Goal: Information Seeking & Learning: Learn about a topic

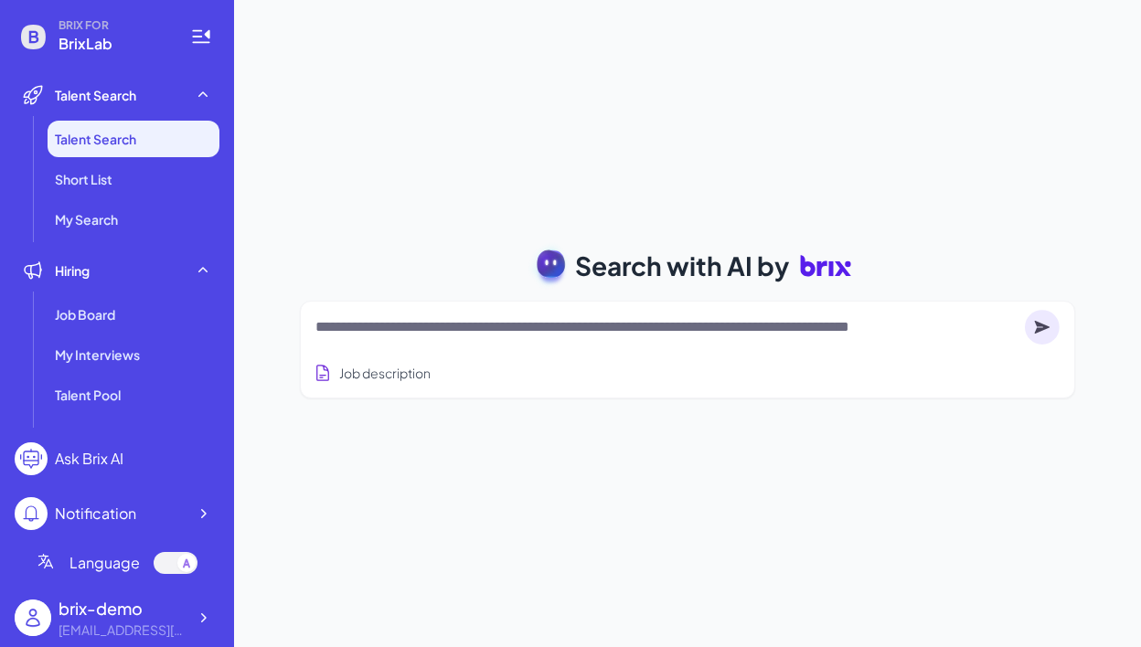
click at [515, 322] on textarea at bounding box center [666, 327] width 702 height 22
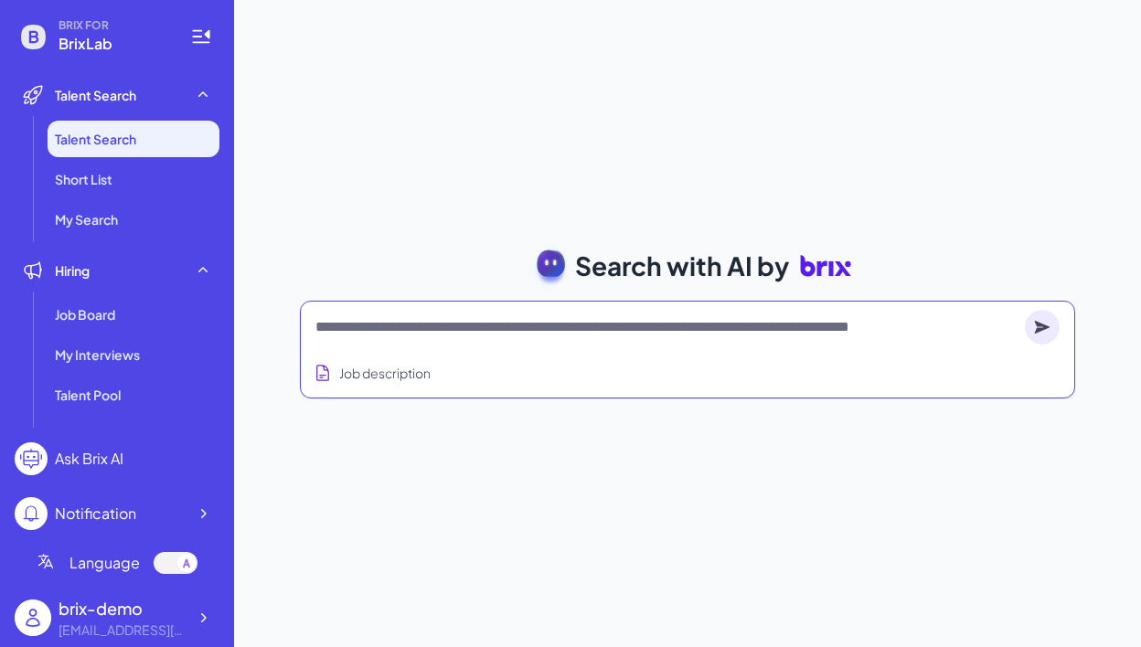
click at [522, 334] on textarea at bounding box center [666, 327] width 702 height 22
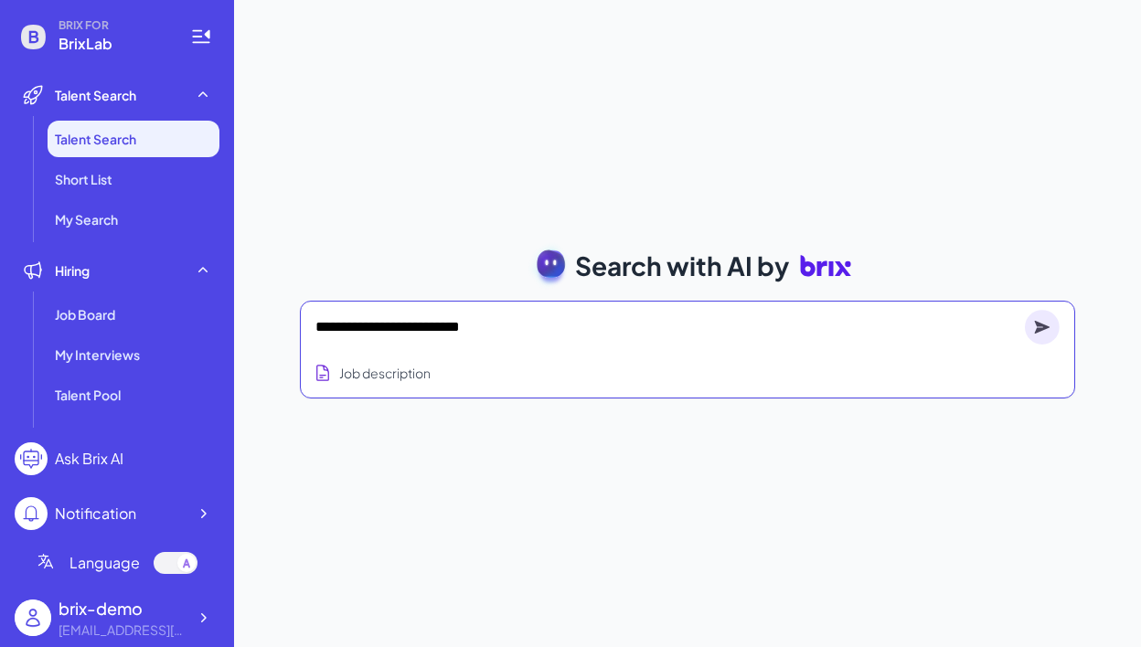
type textarea "**********"
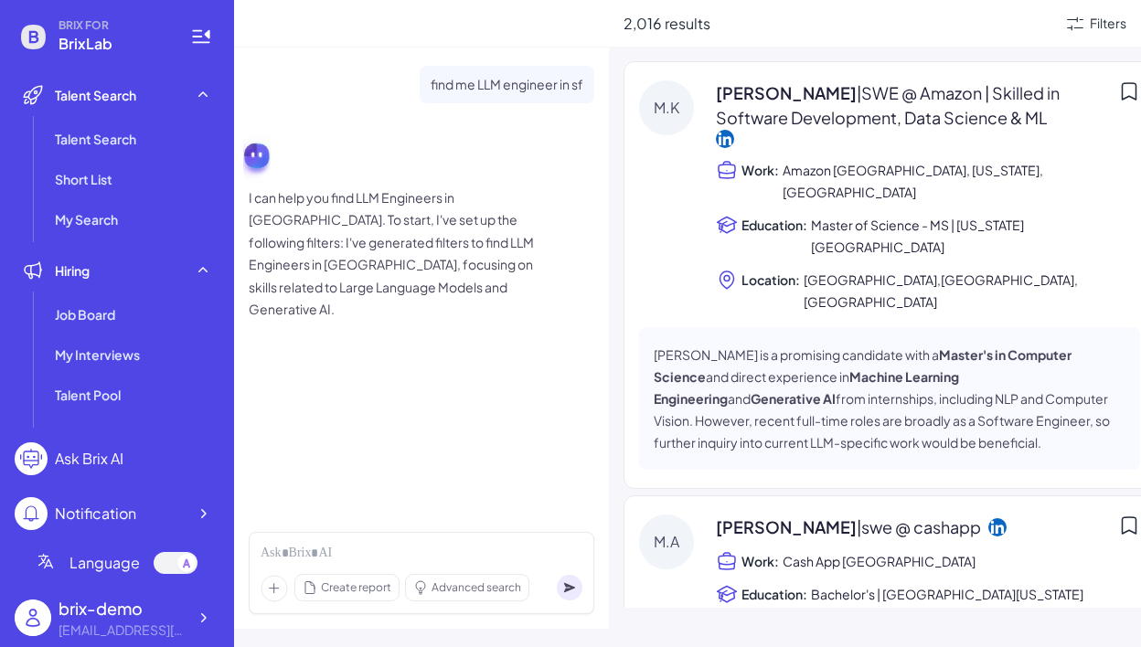
click at [871, 269] on span "[GEOGRAPHIC_DATA],[GEOGRAPHIC_DATA],[GEOGRAPHIC_DATA]" at bounding box center [972, 291] width 337 height 44
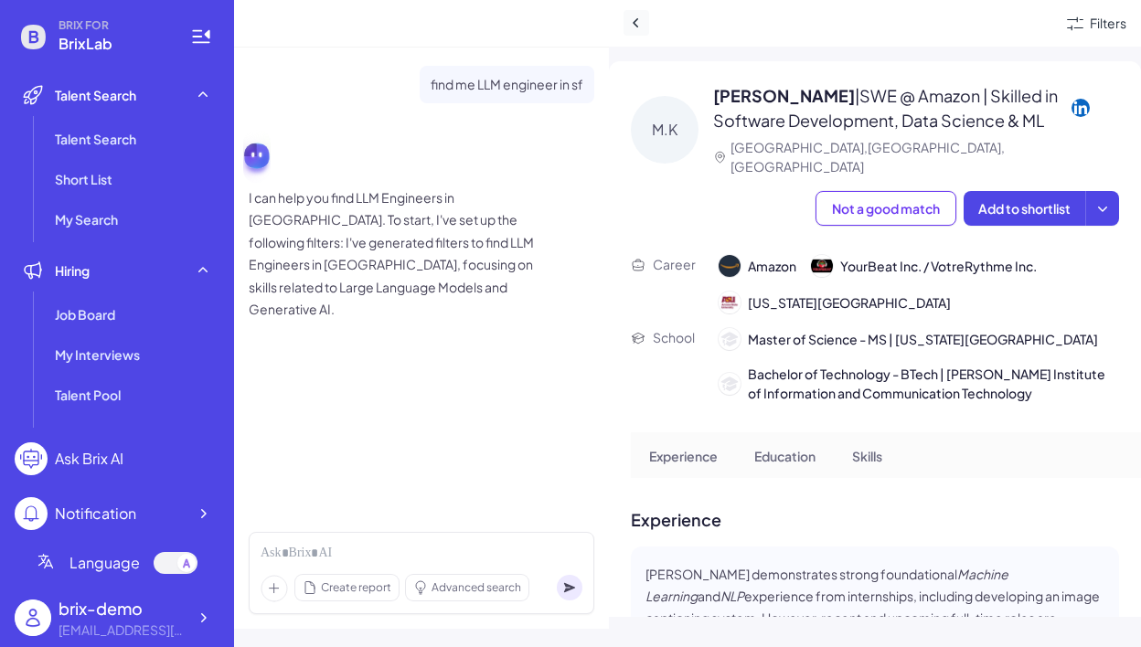
click at [642, 19] on icon at bounding box center [636, 23] width 18 height 18
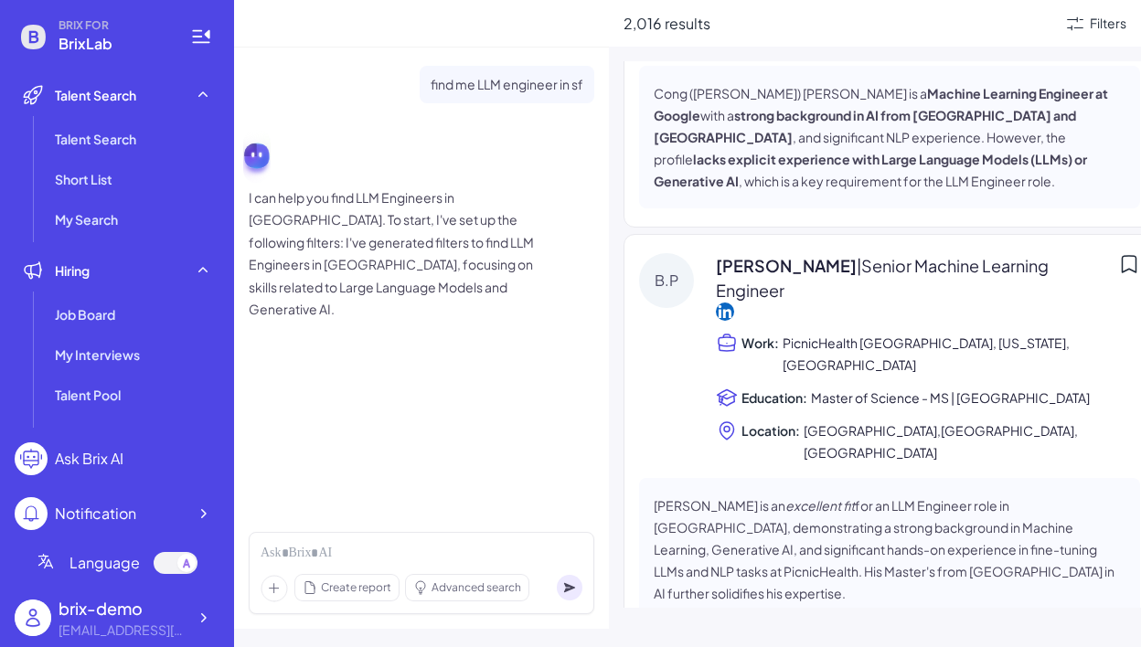
scroll to position [1499, 0]
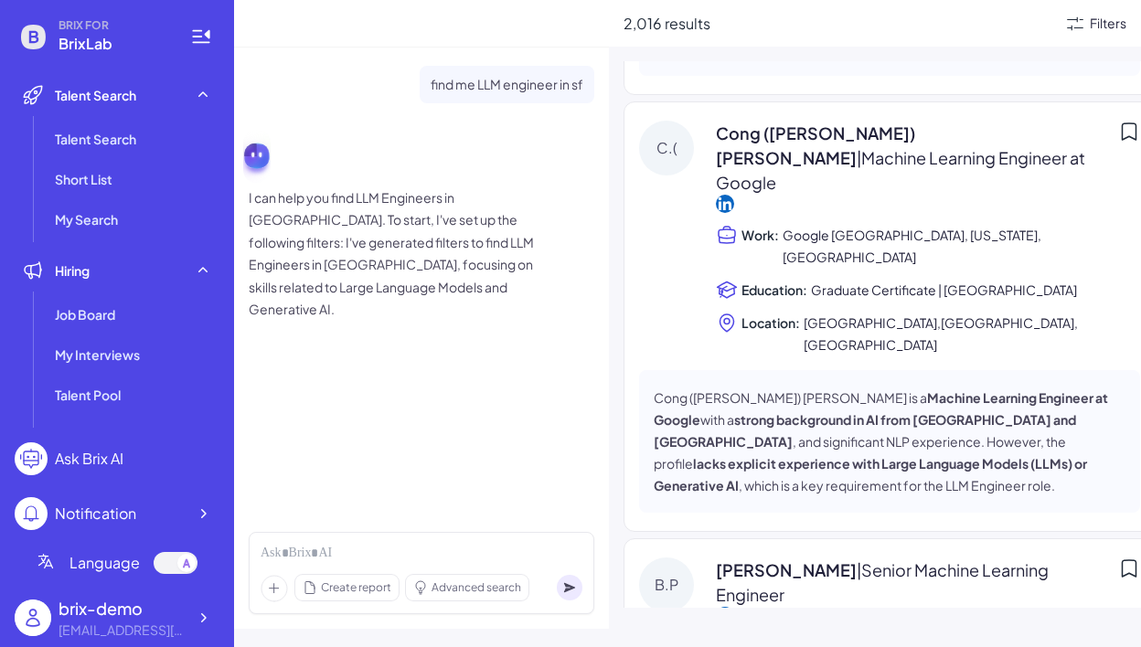
click at [1102, 30] on div "Filters" at bounding box center [1108, 23] width 37 height 19
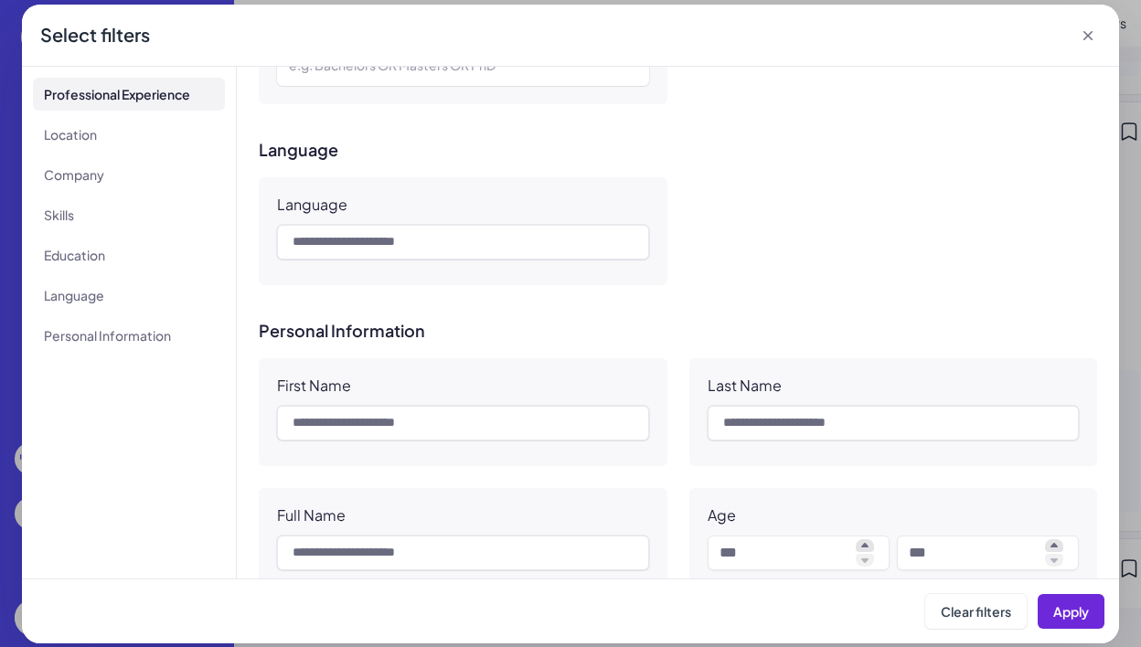
scroll to position [1586, 0]
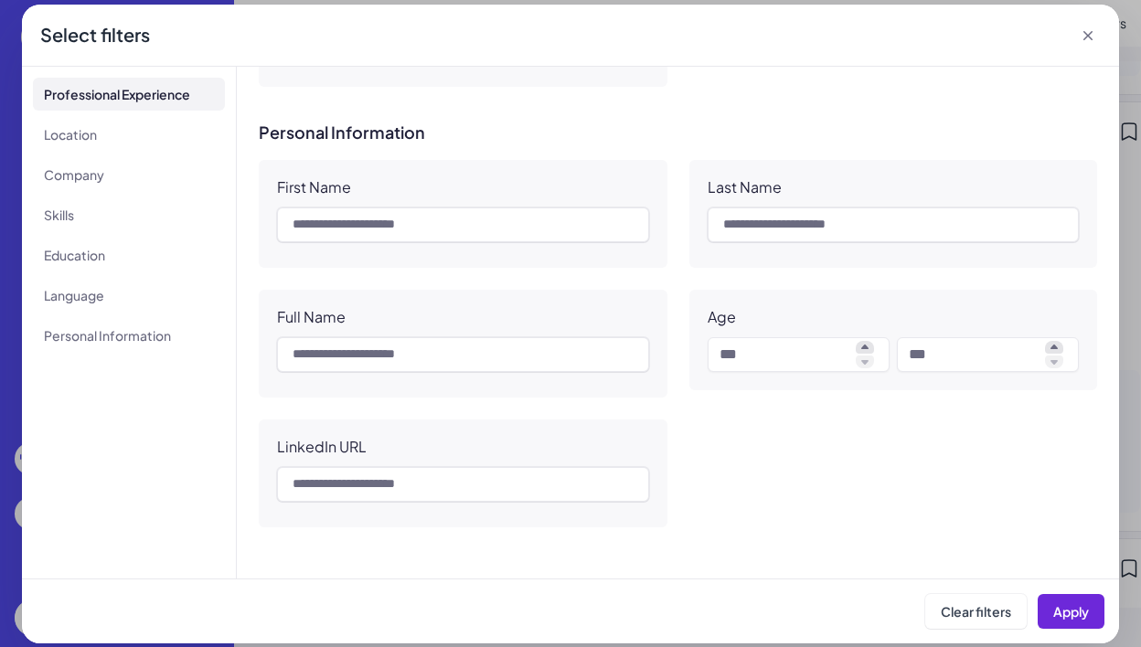
click at [1088, 31] on icon at bounding box center [1088, 36] width 18 height 18
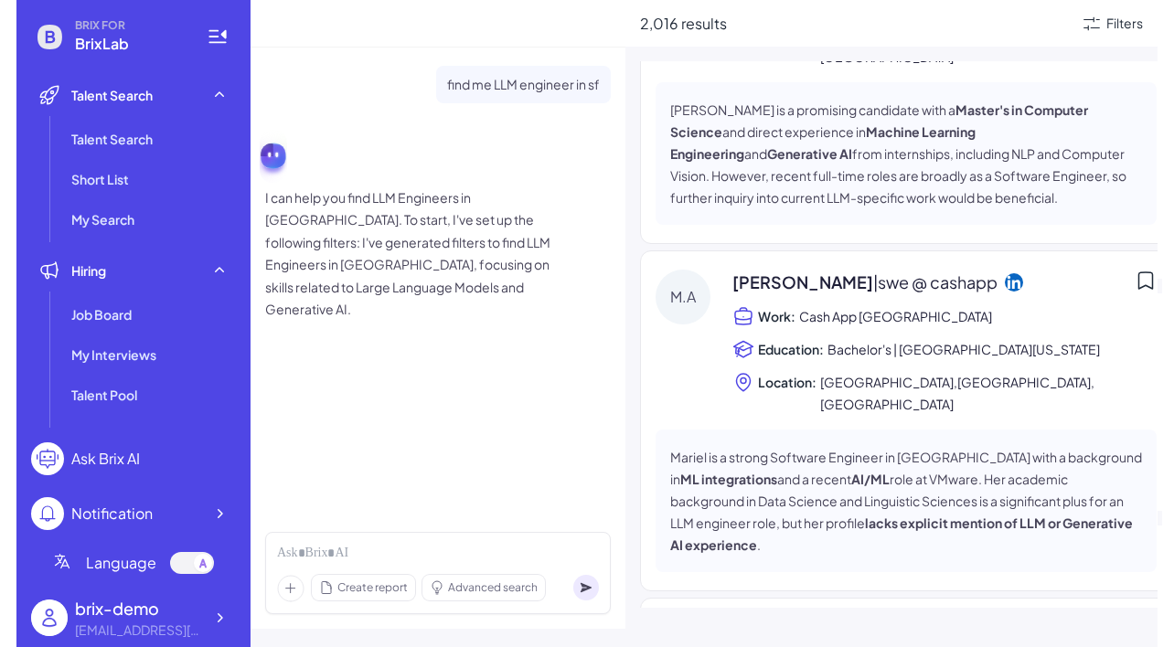
scroll to position [0, 0]
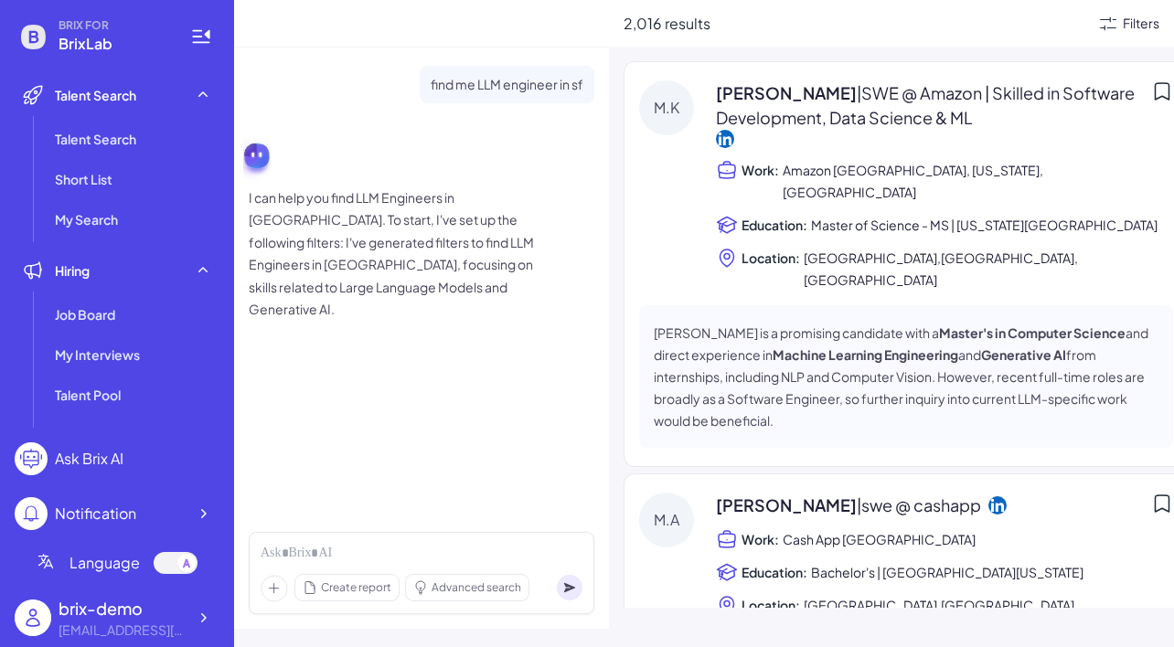
click at [1139, 30] on div "Filters" at bounding box center [1141, 23] width 37 height 19
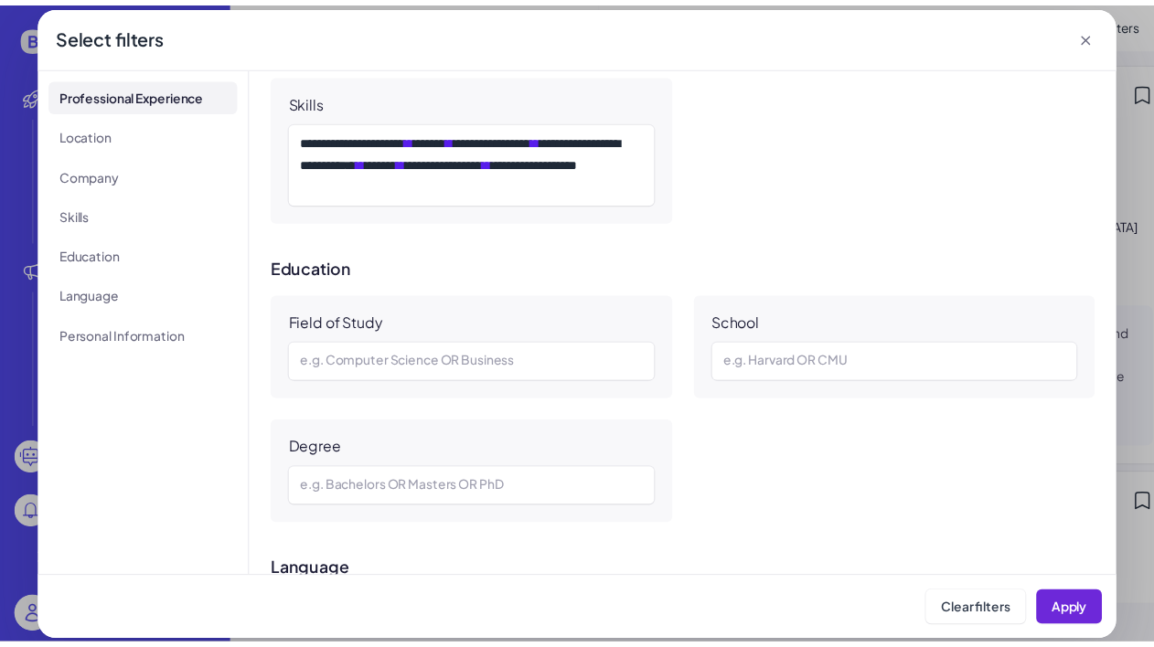
scroll to position [800, 0]
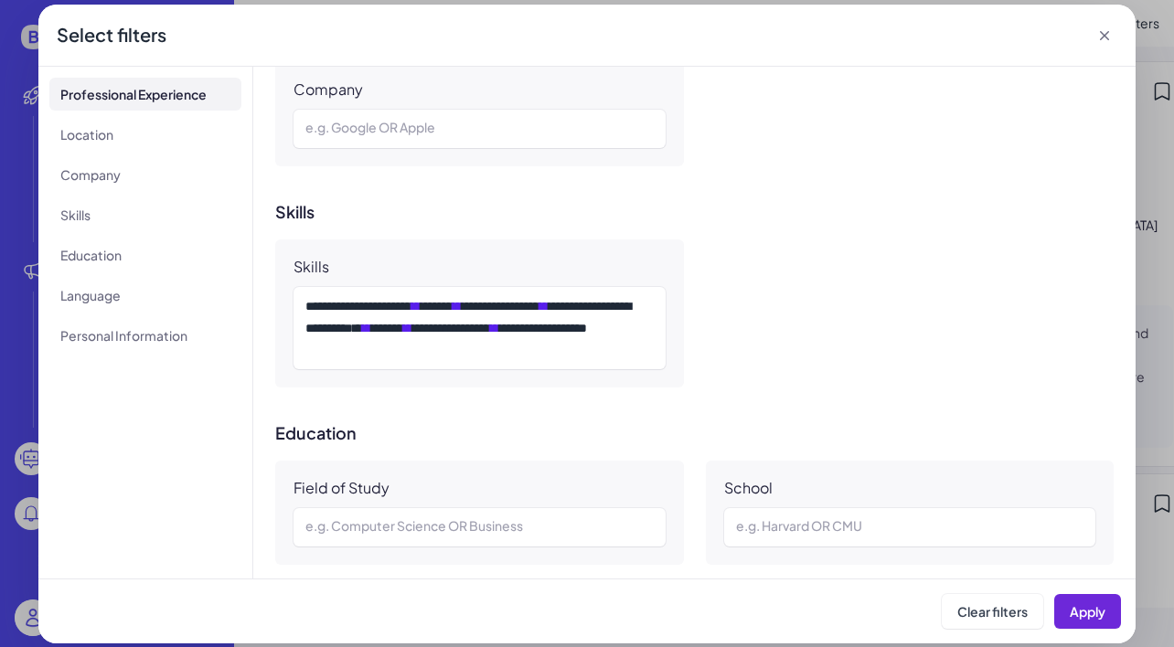
click at [1101, 22] on div "Select filters" at bounding box center [586, 36] width 1097 height 62
click at [1101, 32] on icon at bounding box center [1104, 35] width 9 height 9
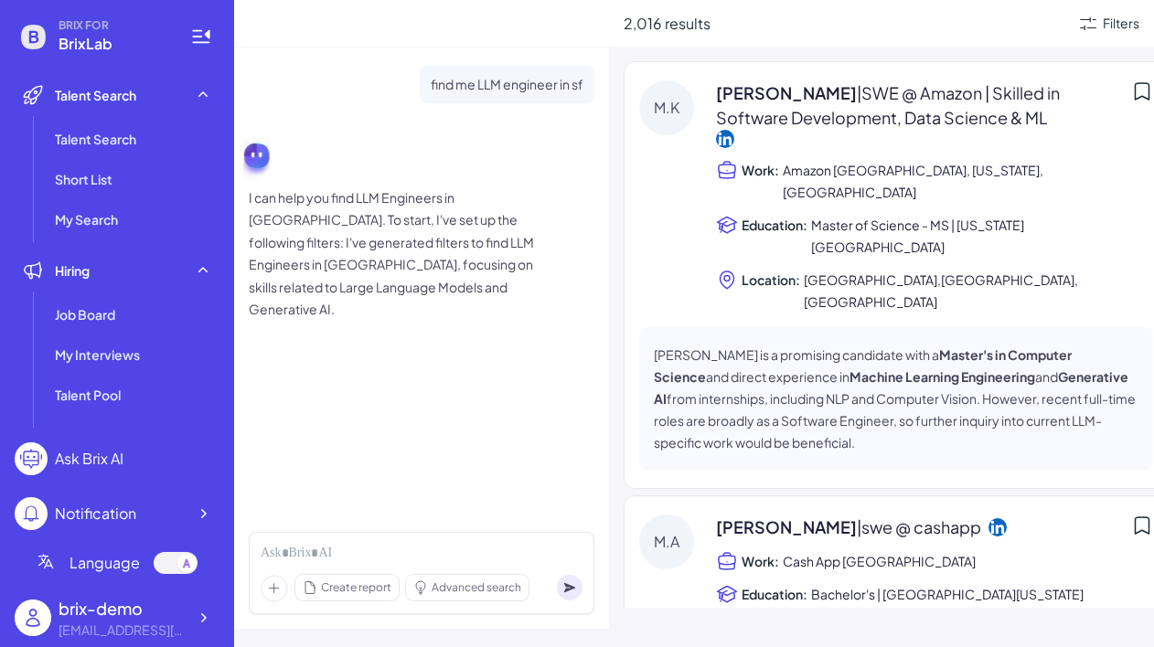
click at [555, 179] on div "I can help you find LLM Engineers in [GEOGRAPHIC_DATA]. To start, I've set up t…" at bounding box center [422, 223] width 346 height 195
click at [515, 206] on p "I can help you find LLM Engineers in [GEOGRAPHIC_DATA]. To start, I've set up t…" at bounding box center [404, 254] width 311 height 134
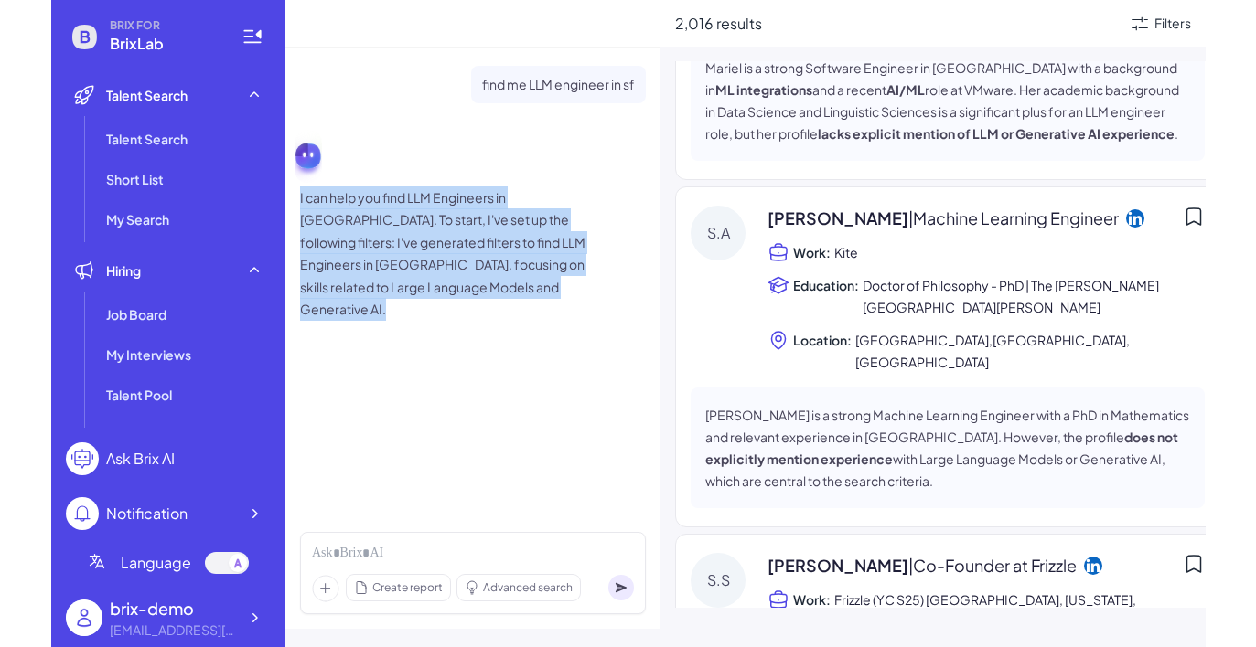
scroll to position [628, 0]
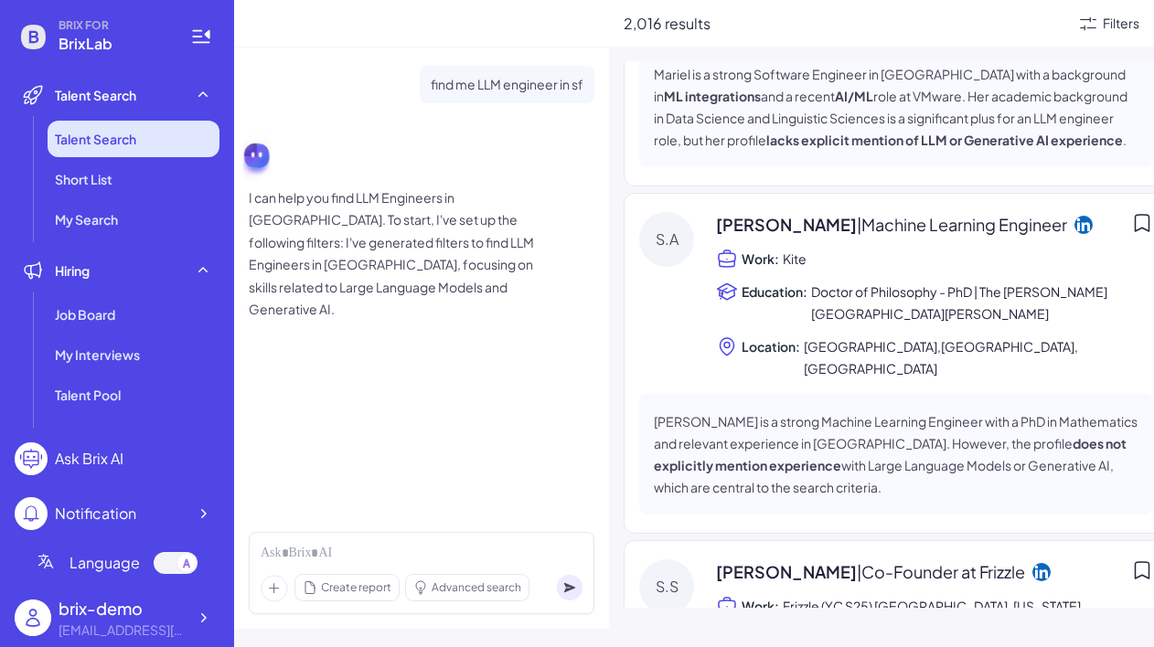
click at [153, 124] on li "Talent Search" at bounding box center [134, 139] width 172 height 37
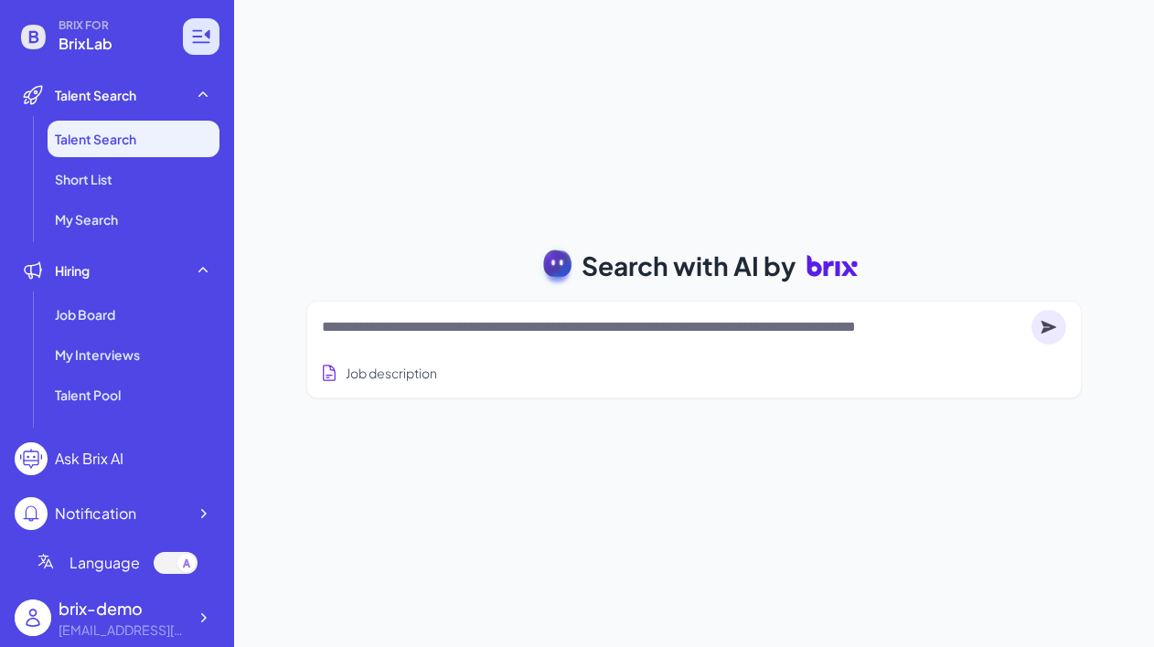
click at [203, 27] on icon at bounding box center [201, 37] width 22 height 22
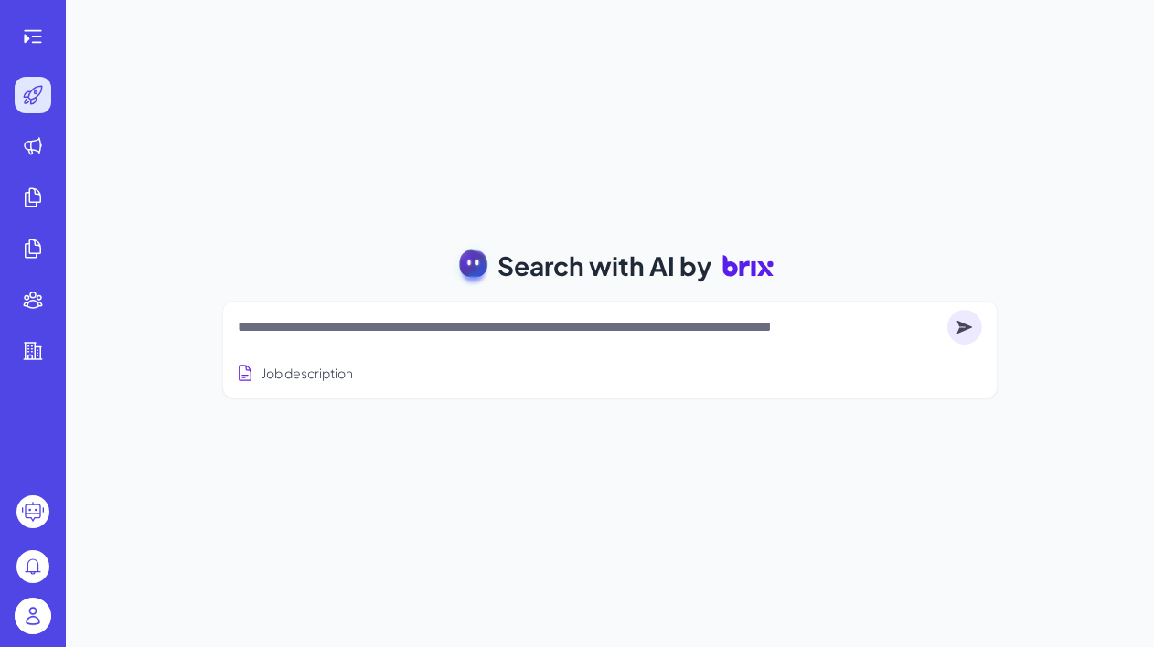
click at [516, 326] on textarea at bounding box center [589, 327] width 702 height 22
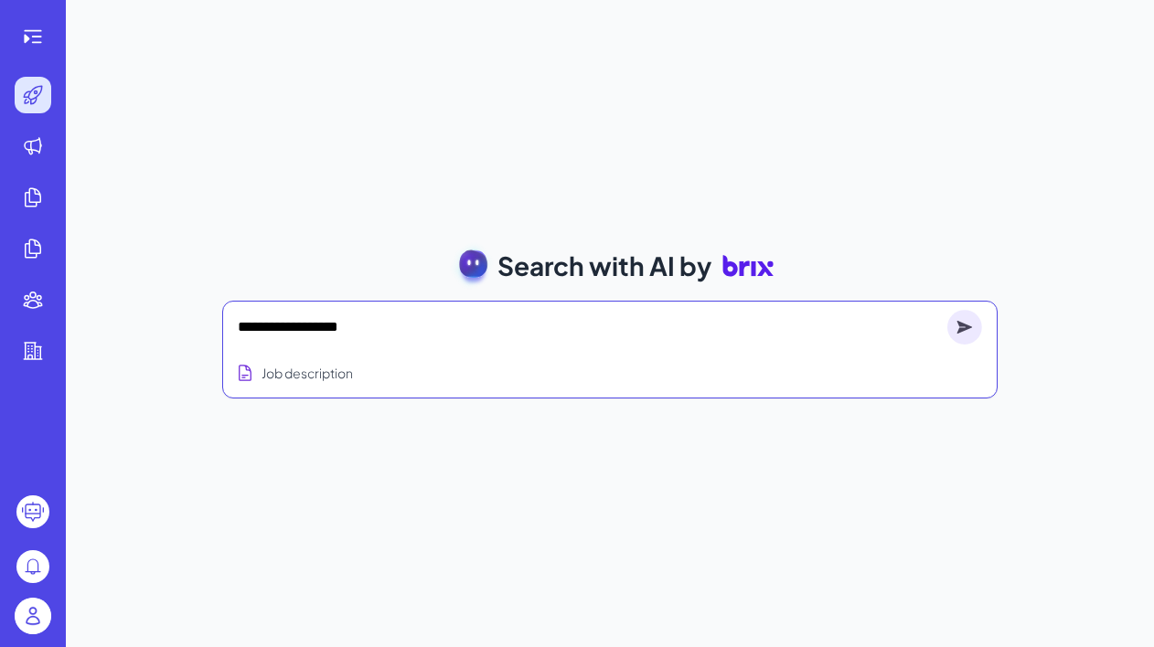
type textarea "**********"
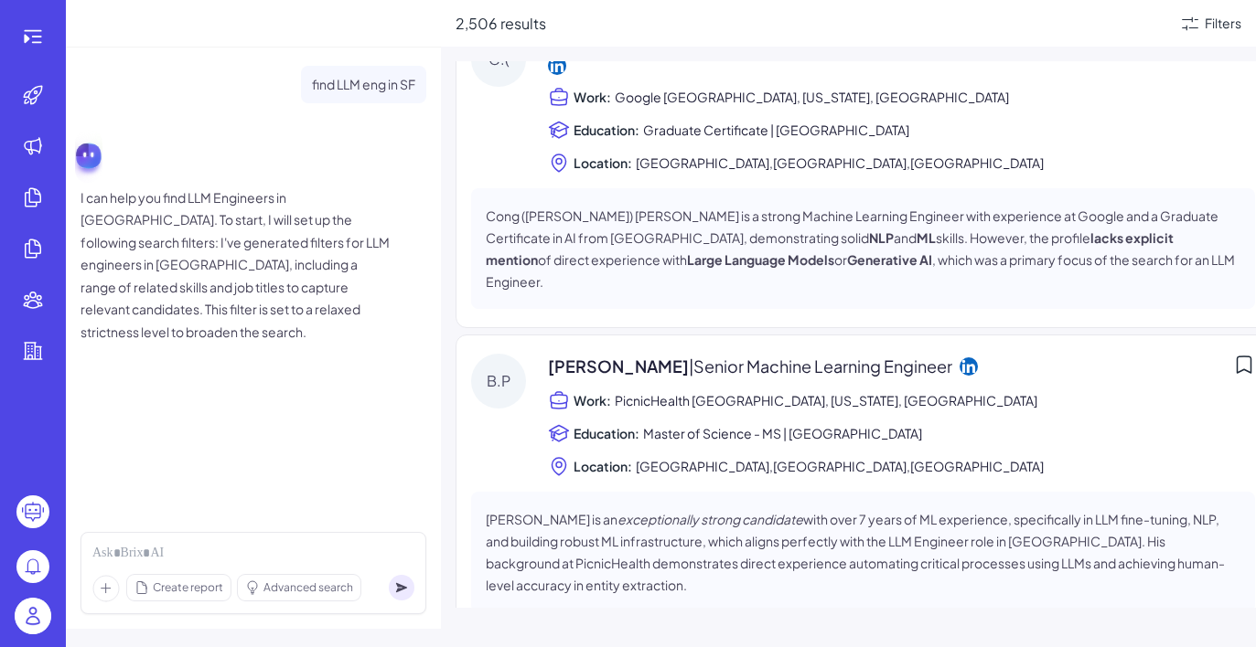
scroll to position [1491, 0]
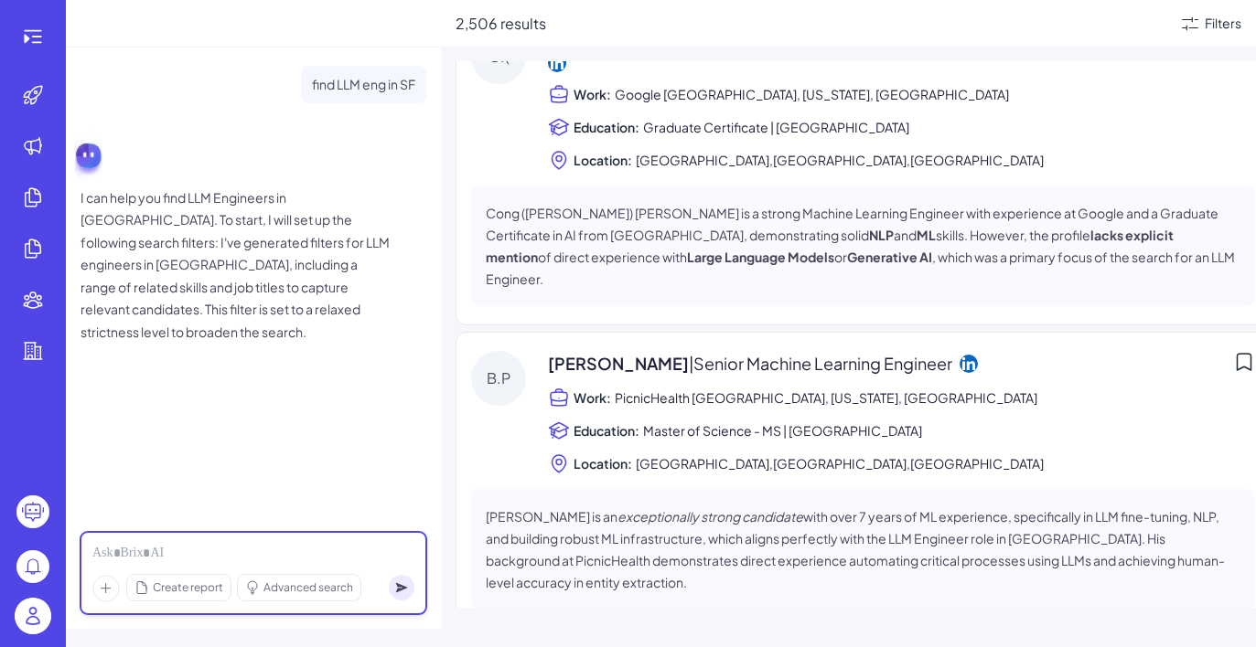
click at [270, 553] on div at bounding box center [253, 554] width 322 height 20
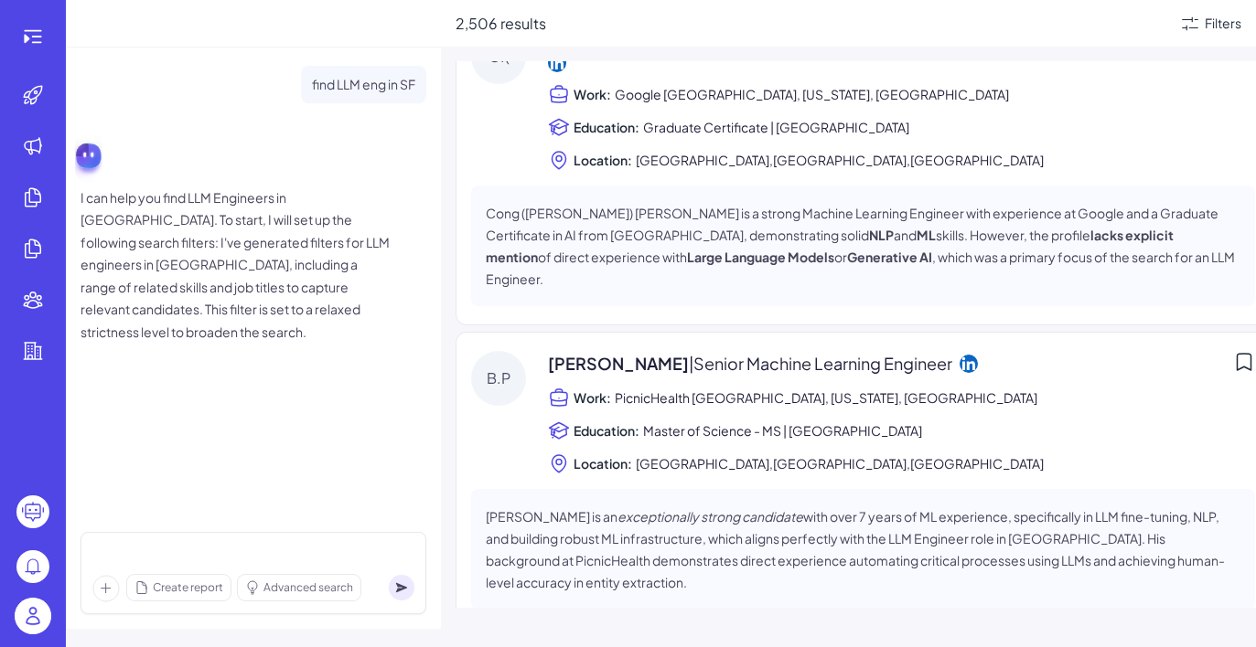
click at [254, 305] on p "I can help you find LLM Engineers in [GEOGRAPHIC_DATA]. To start, I will set up…" at bounding box center [235, 265] width 311 height 157
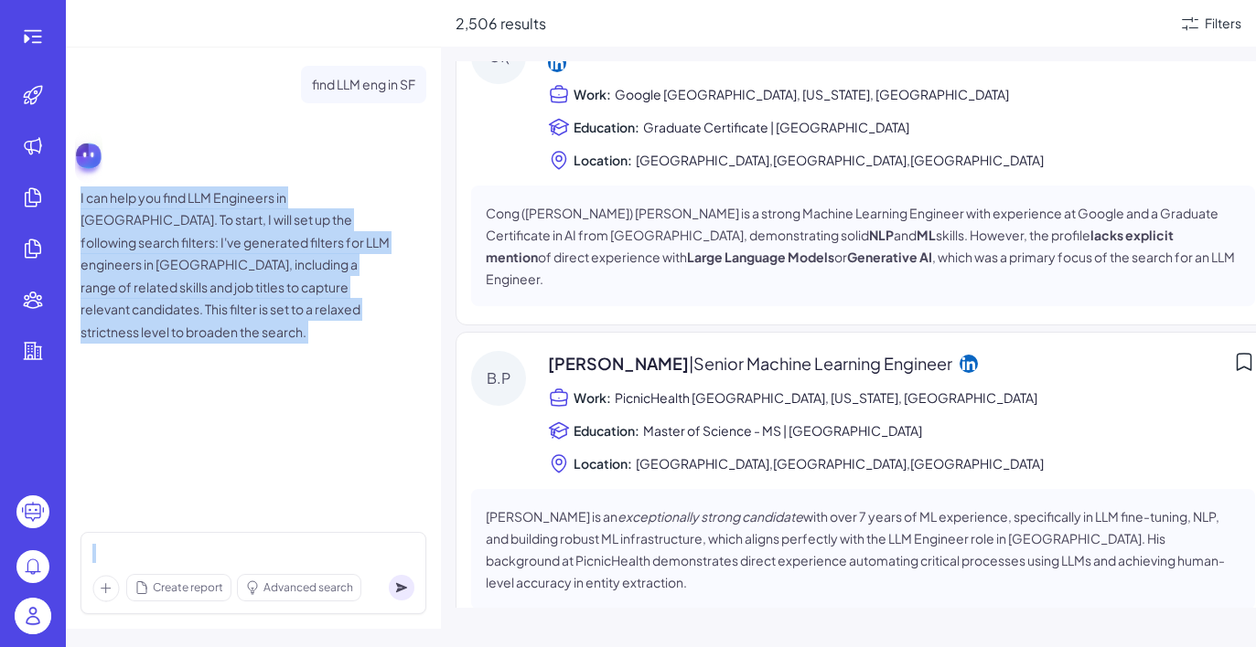
click at [265, 309] on p "I can help you find LLM Engineers in [GEOGRAPHIC_DATA]. To start, I will set up…" at bounding box center [235, 265] width 311 height 157
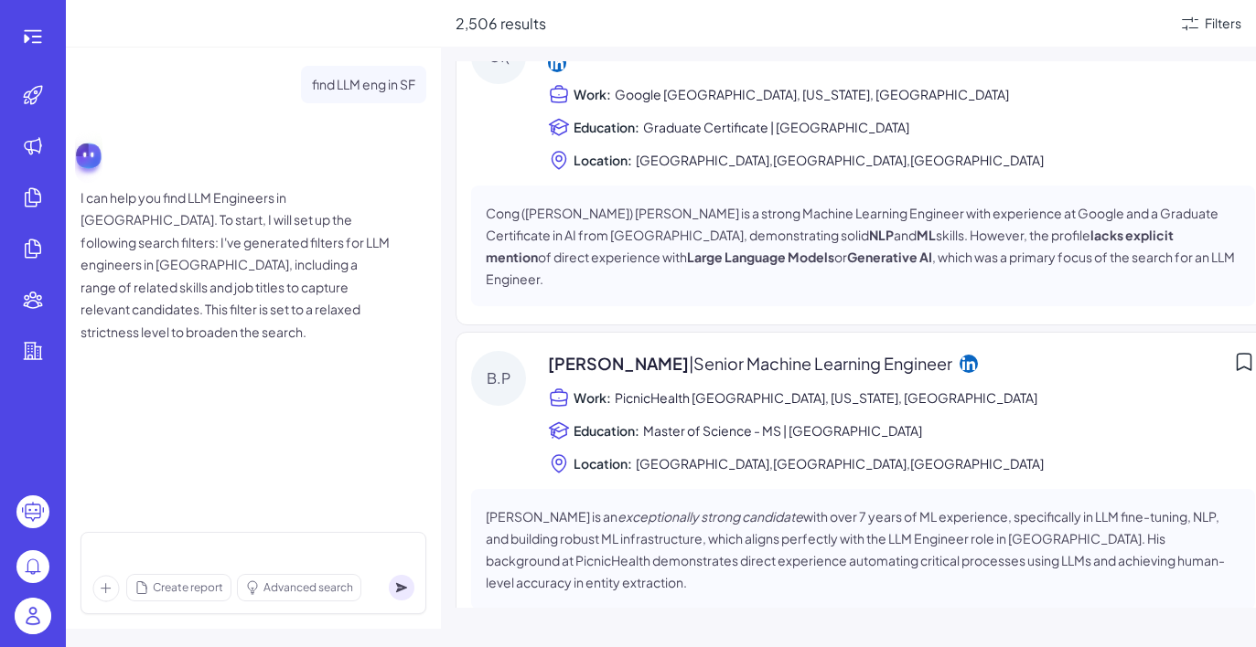
click at [265, 309] on p "I can help you find LLM Engineers in [GEOGRAPHIC_DATA]. To start, I will set up…" at bounding box center [235, 265] width 311 height 157
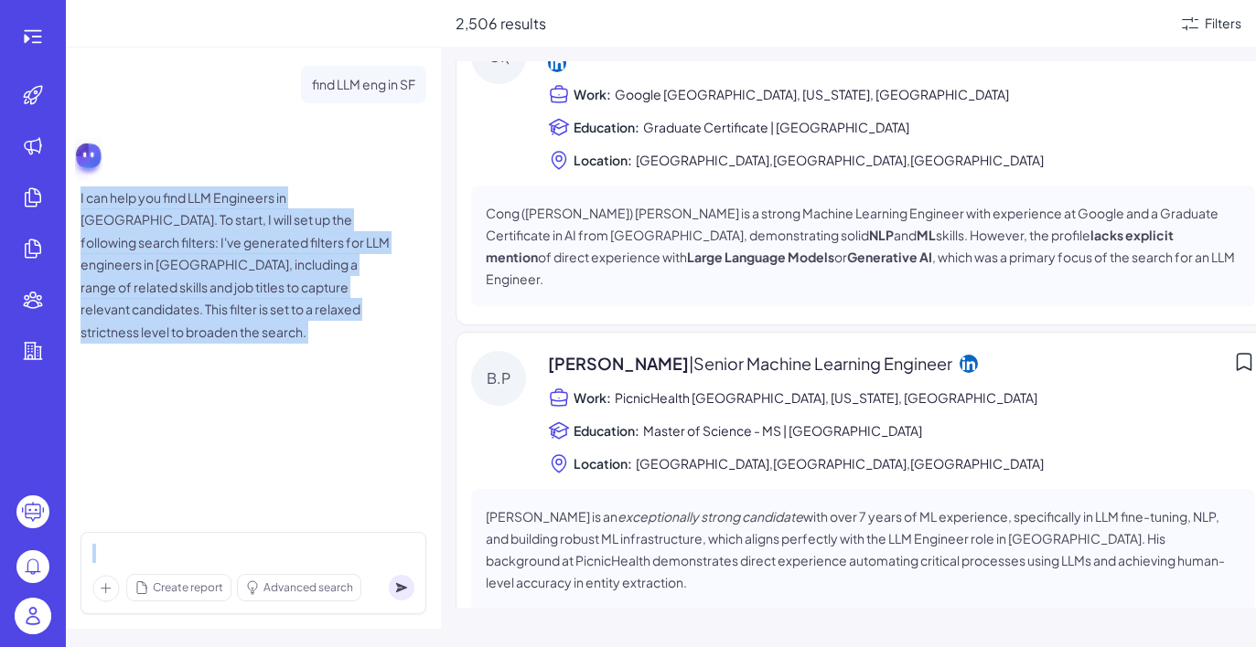
click at [258, 243] on p "I can help you find LLM Engineers in [GEOGRAPHIC_DATA]. To start, I will set up…" at bounding box center [235, 265] width 311 height 157
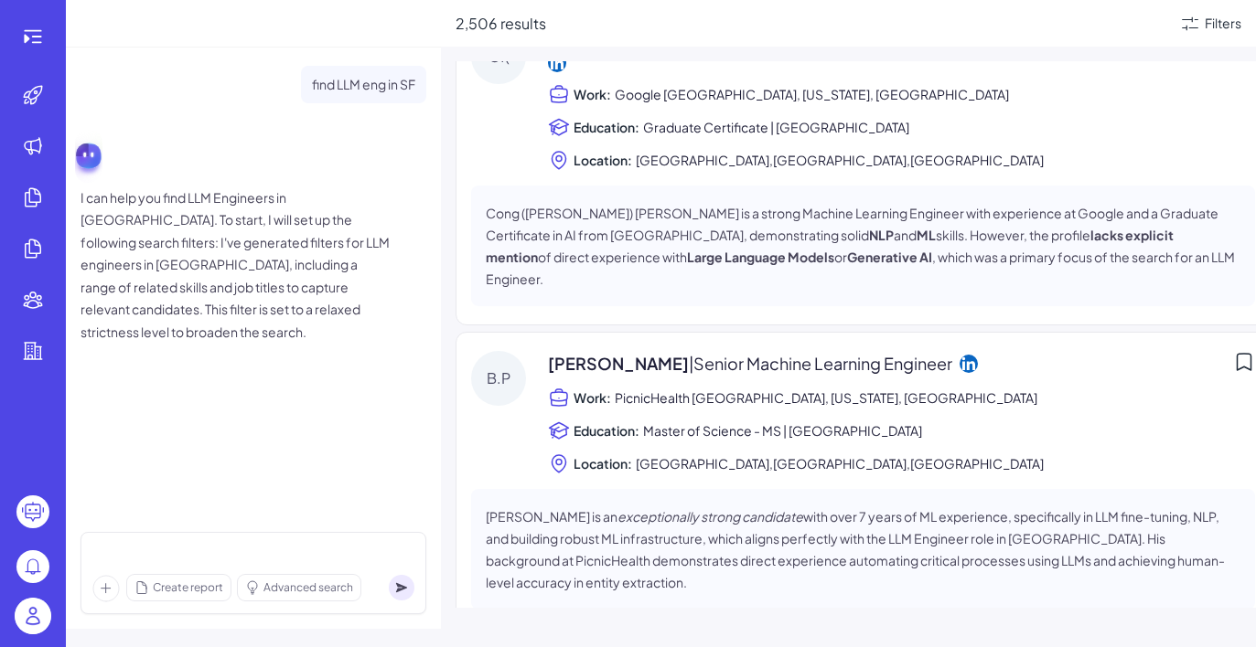
click at [258, 243] on p "I can help you find LLM Engineers in [GEOGRAPHIC_DATA]. To start, I will set up…" at bounding box center [235, 265] width 311 height 157
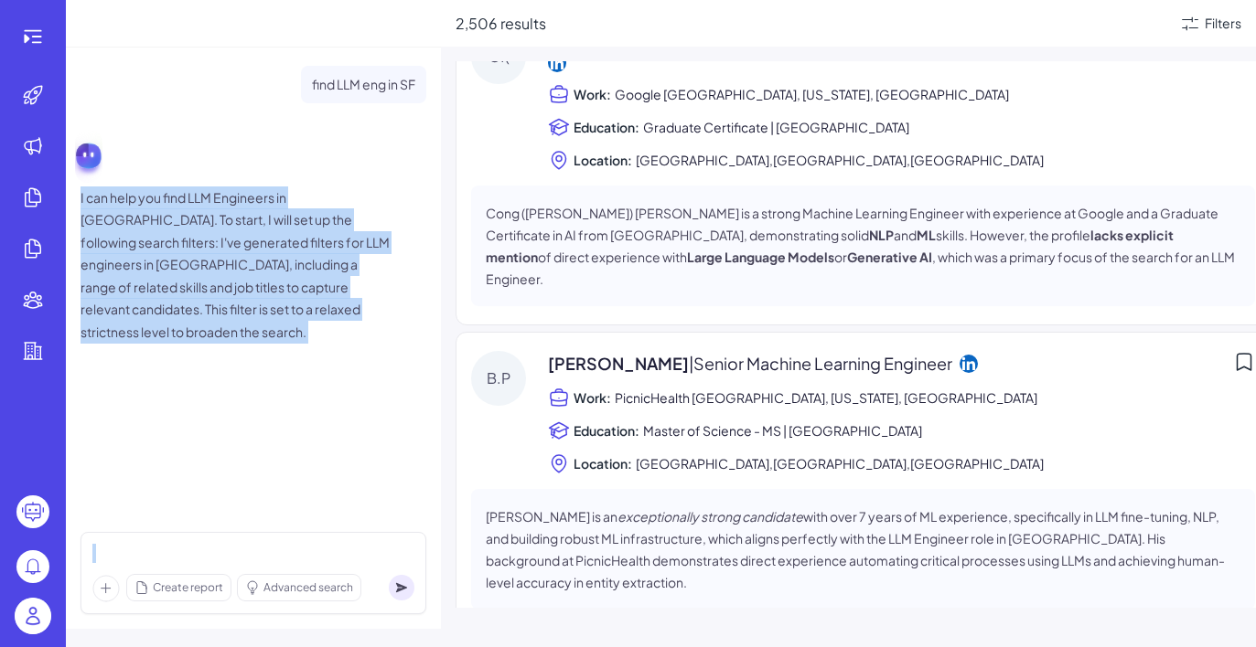
click at [258, 270] on p "I can help you find LLM Engineers in [GEOGRAPHIC_DATA]. To start, I will set up…" at bounding box center [235, 265] width 311 height 157
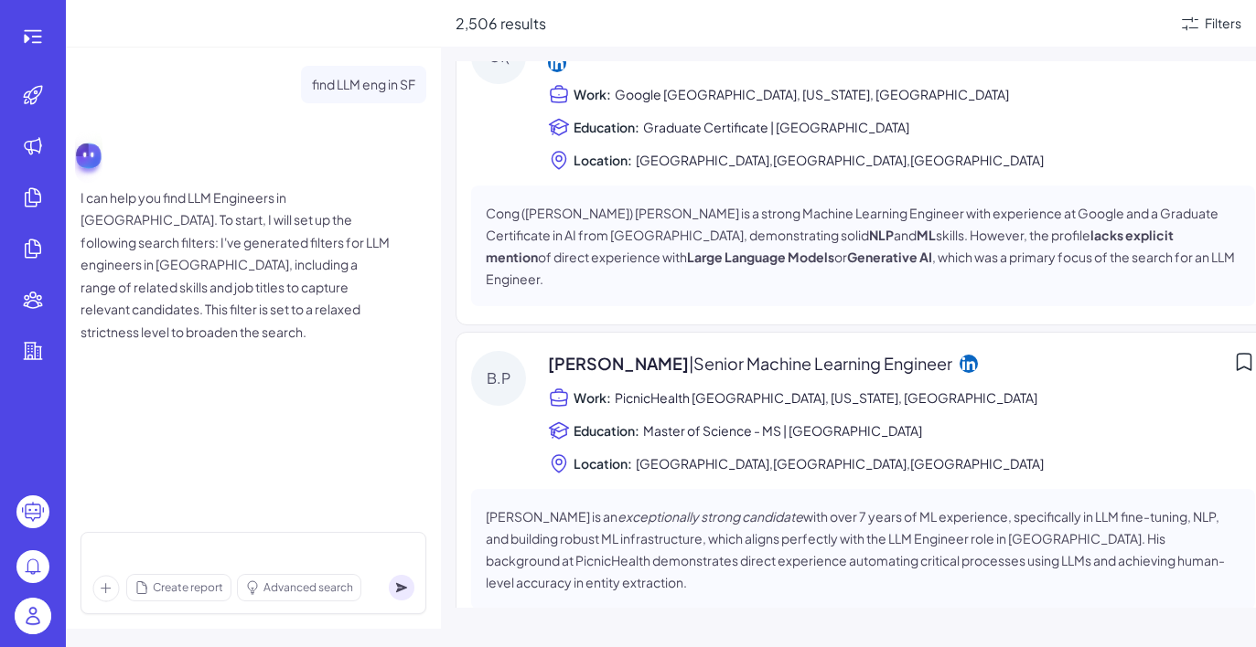
click at [258, 270] on p "I can help you find LLM Engineers in [GEOGRAPHIC_DATA]. To start, I will set up…" at bounding box center [235, 265] width 311 height 157
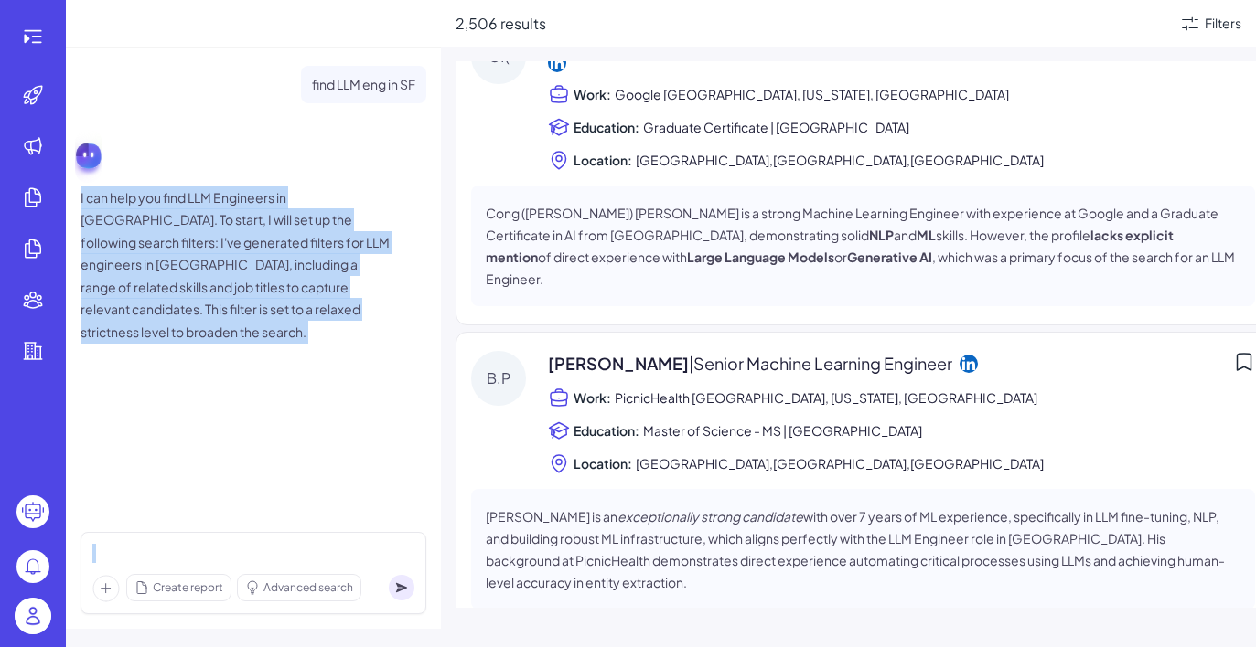
click at [245, 304] on p "I can help you find LLM Engineers in [GEOGRAPHIC_DATA]. To start, I will set up…" at bounding box center [235, 265] width 311 height 157
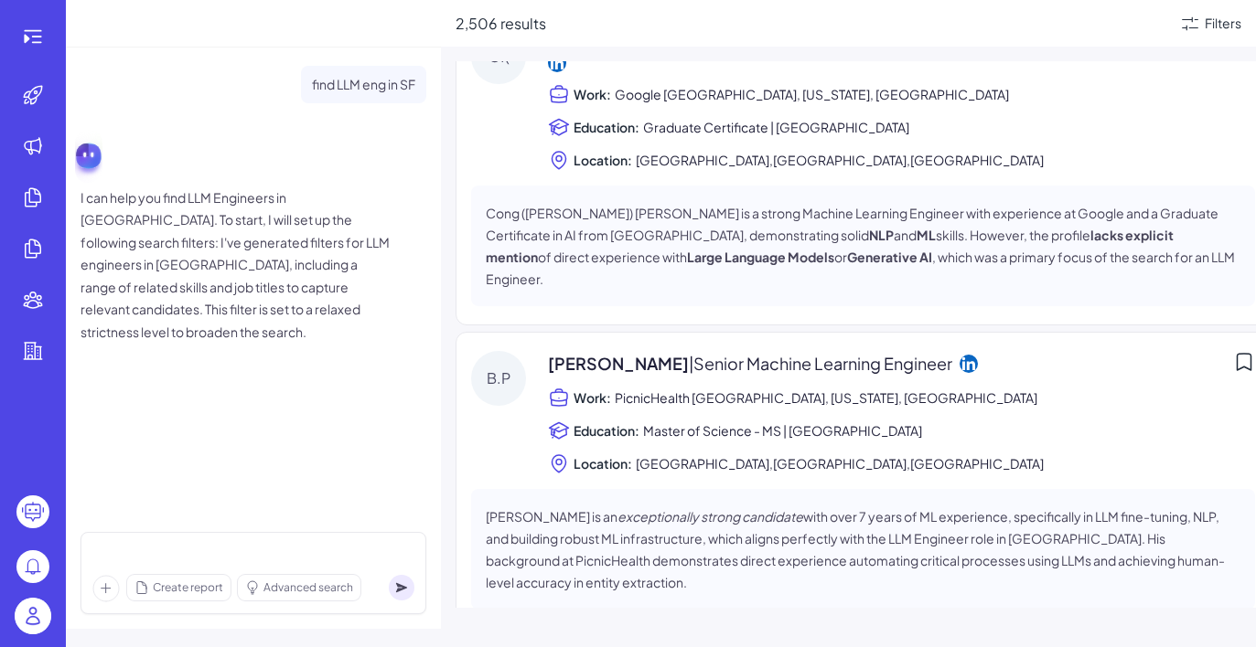
click at [245, 304] on p "I can help you find LLM Engineers in [GEOGRAPHIC_DATA]. To start, I will set up…" at bounding box center [235, 265] width 311 height 157
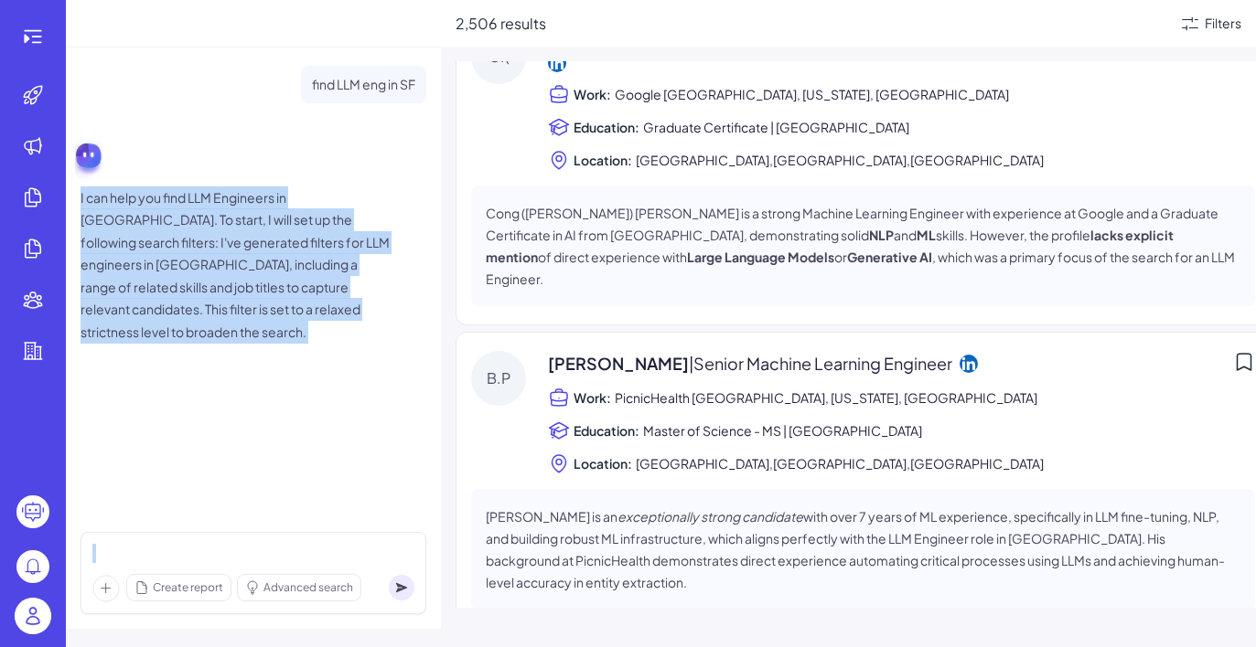
click at [261, 364] on div "find LLM eng in [GEOGRAPHIC_DATA] I can help you find LLM Engineers in [GEOGRAP…" at bounding box center [253, 283] width 375 height 470
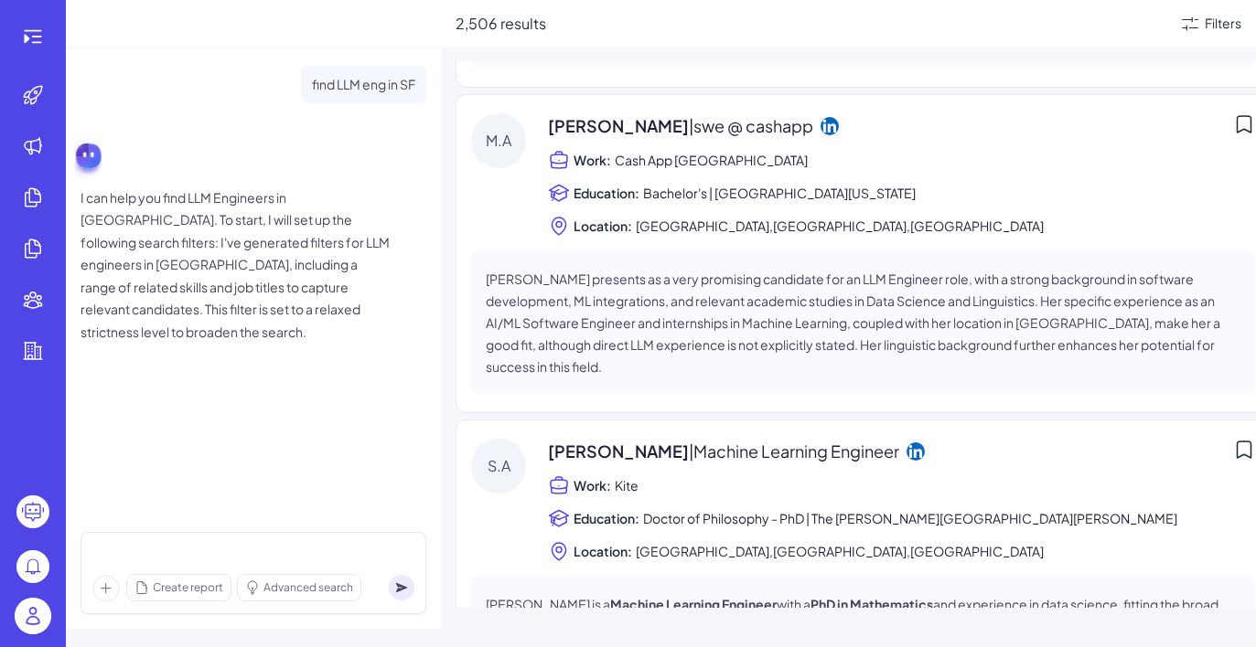
scroll to position [0, 0]
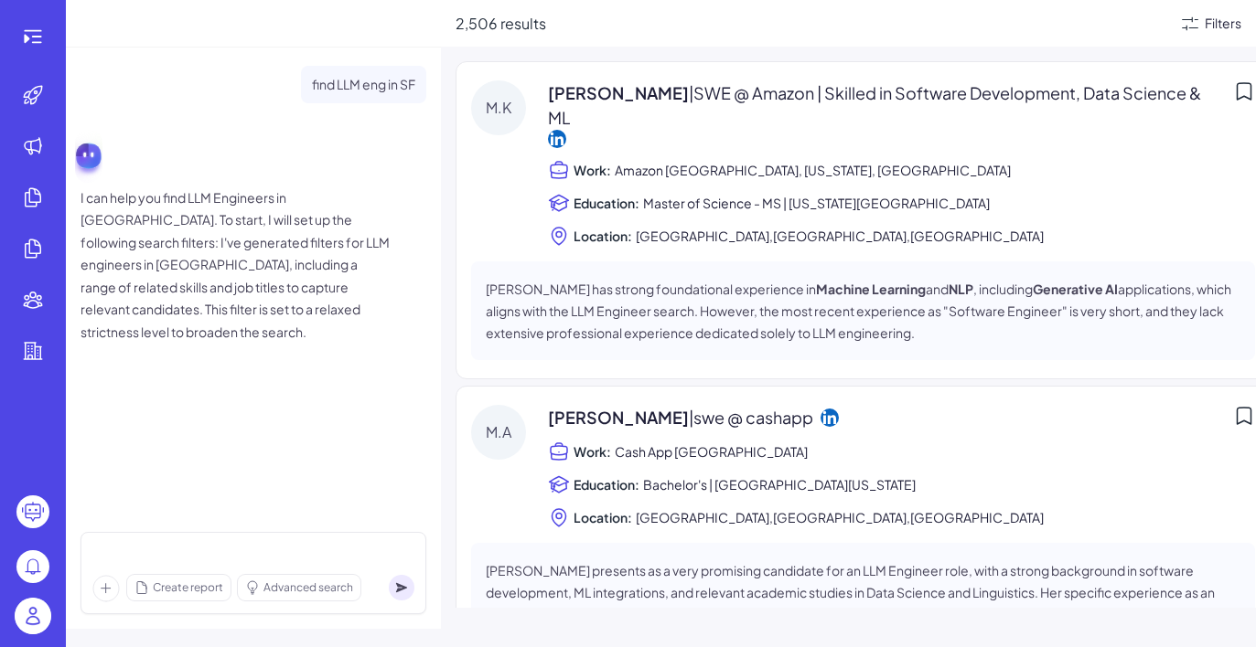
click at [1140, 31] on div "Filters" at bounding box center [1222, 23] width 37 height 19
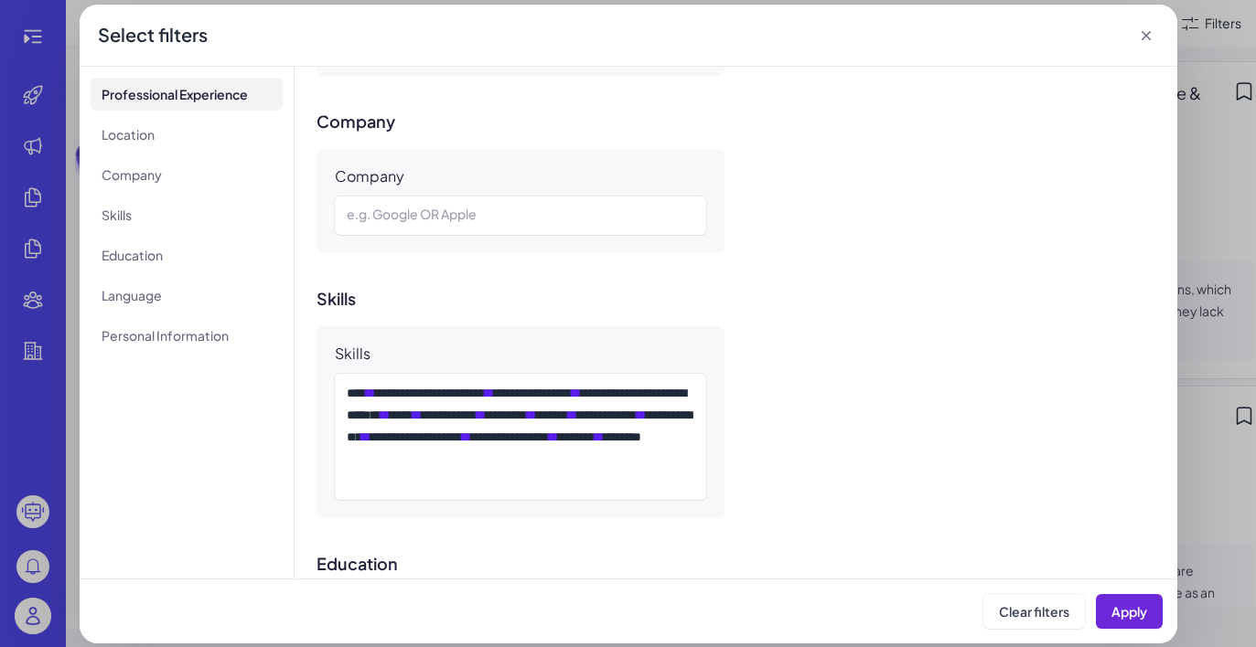
scroll to position [488, 0]
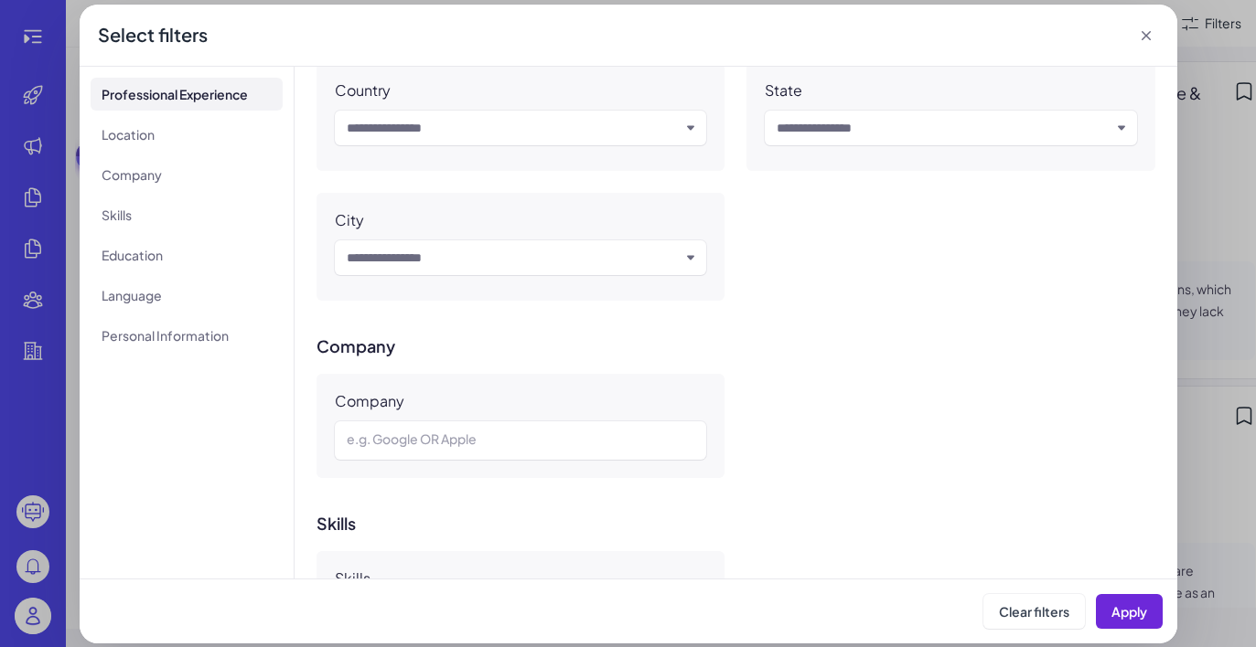
click at [1140, 28] on icon at bounding box center [1146, 36] width 18 height 18
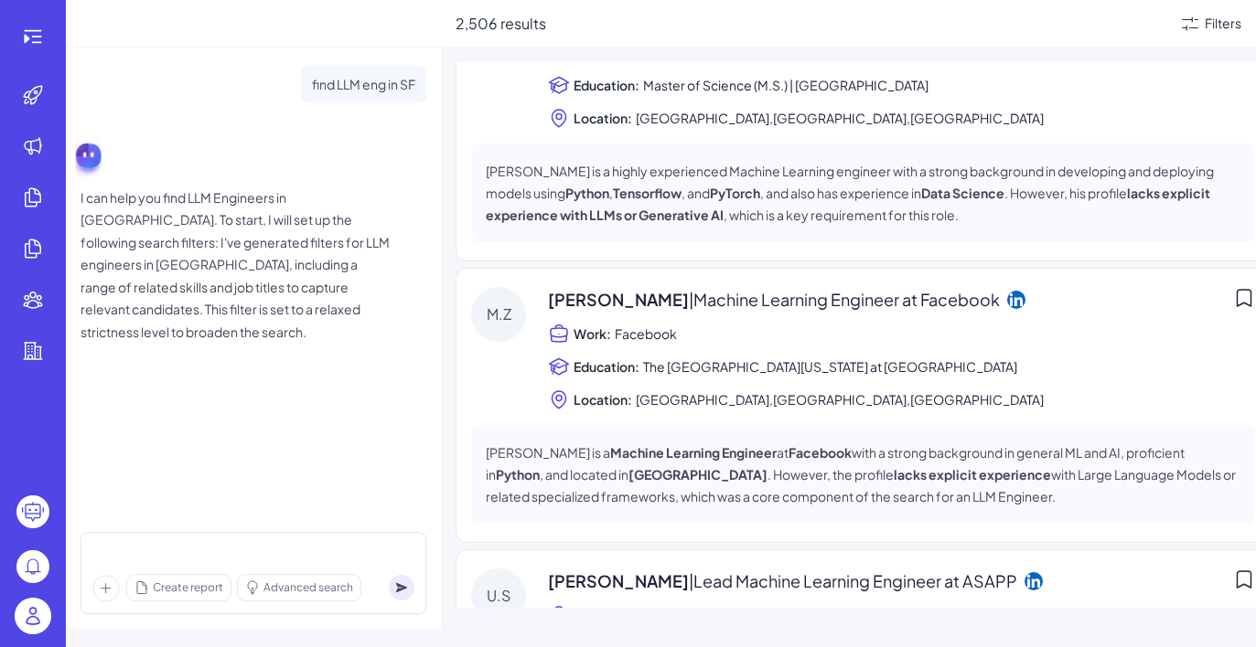
scroll to position [5355, 0]
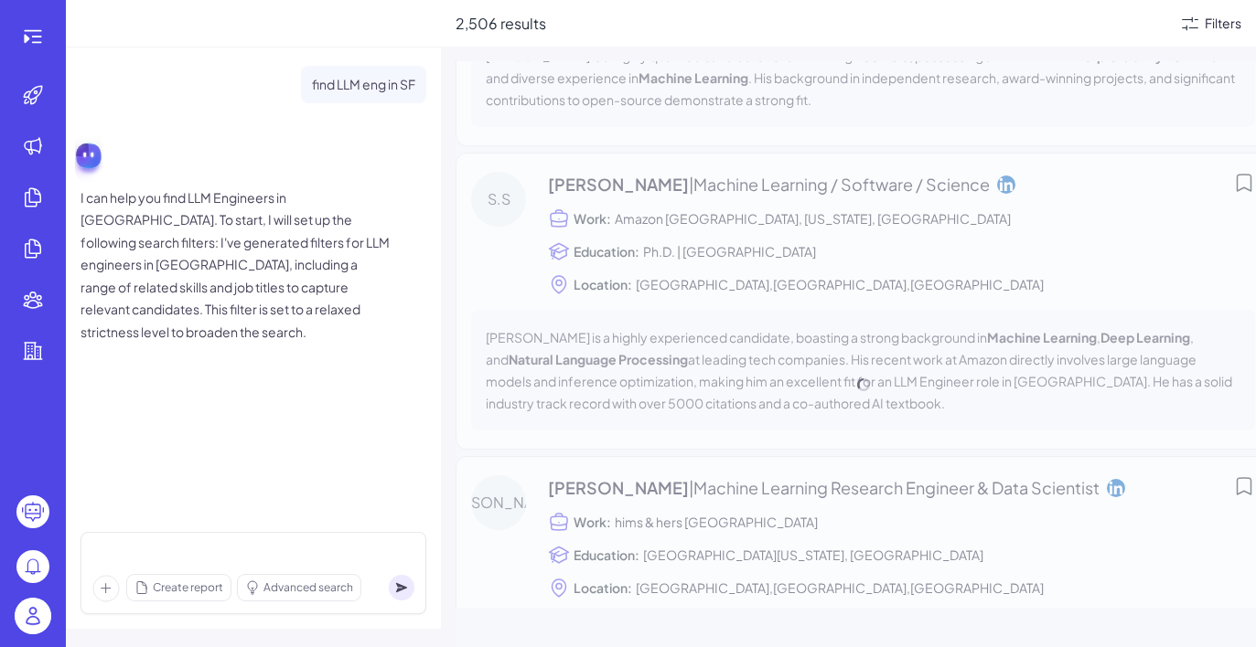
click at [1140, 29] on div "Filters" at bounding box center [1222, 23] width 37 height 19
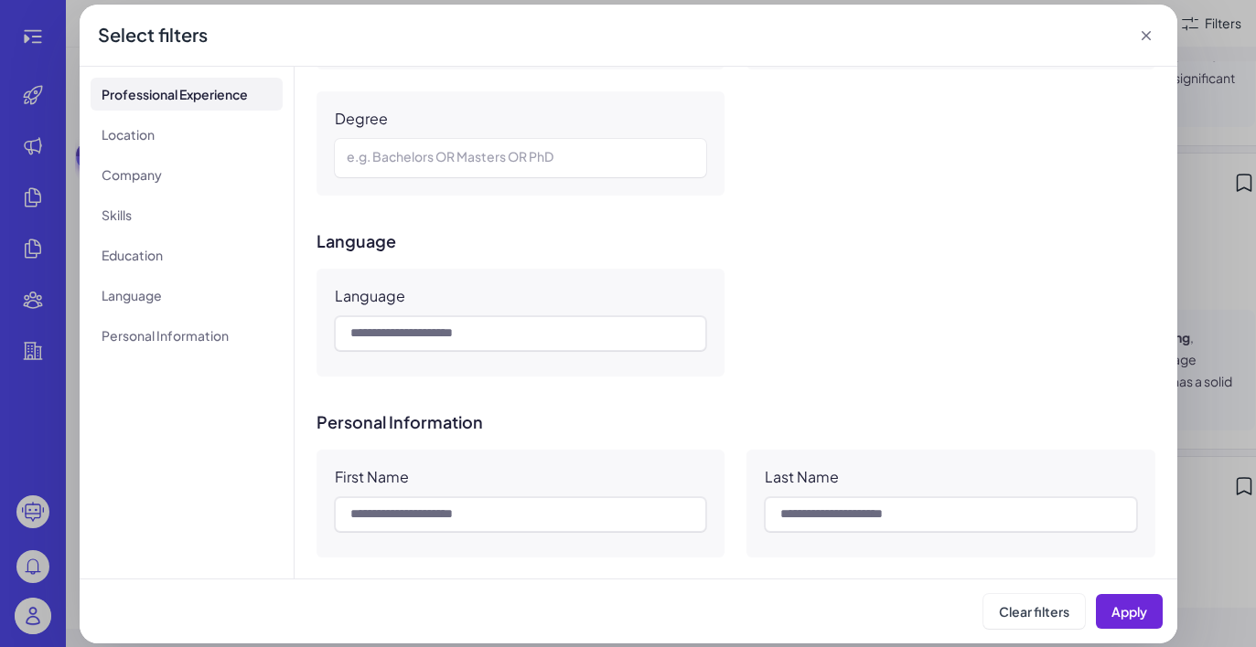
scroll to position [1163, 0]
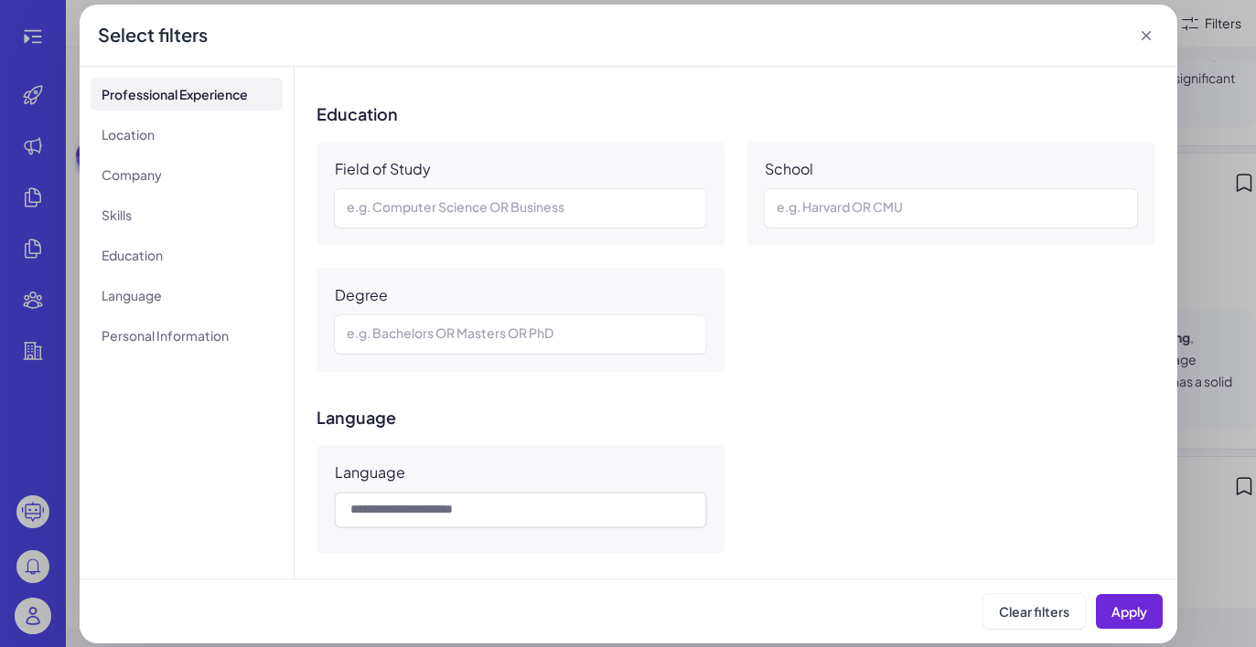
click at [1140, 37] on icon at bounding box center [1146, 36] width 18 height 18
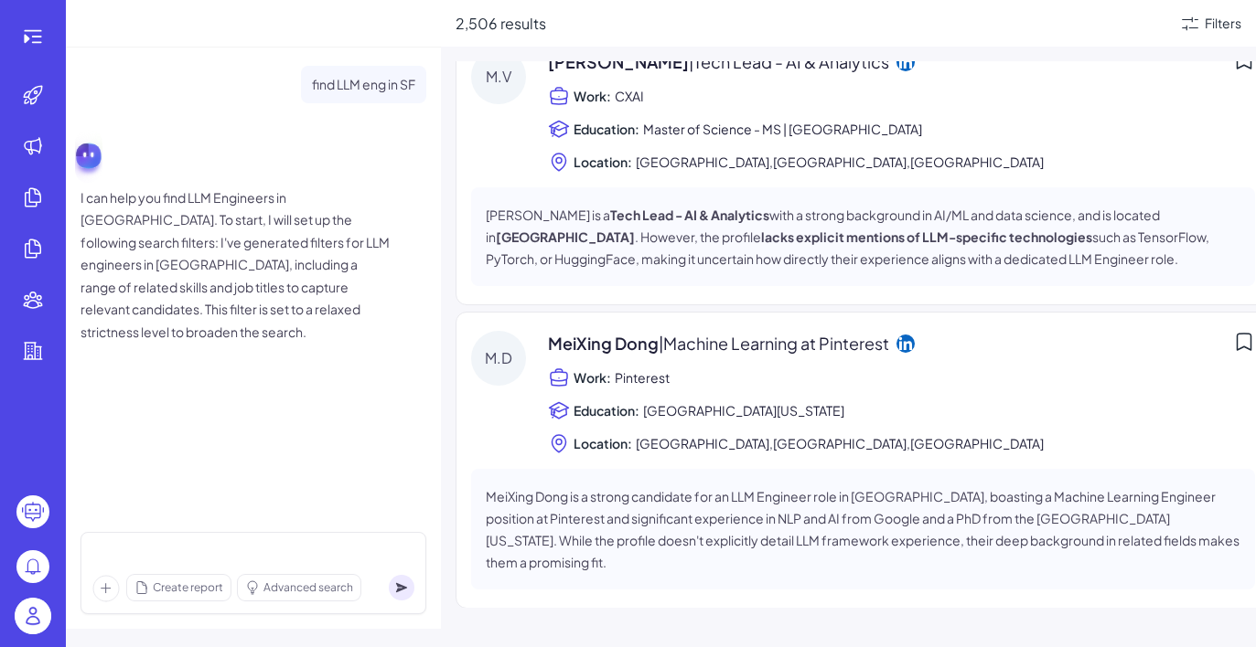
scroll to position [12316, 0]
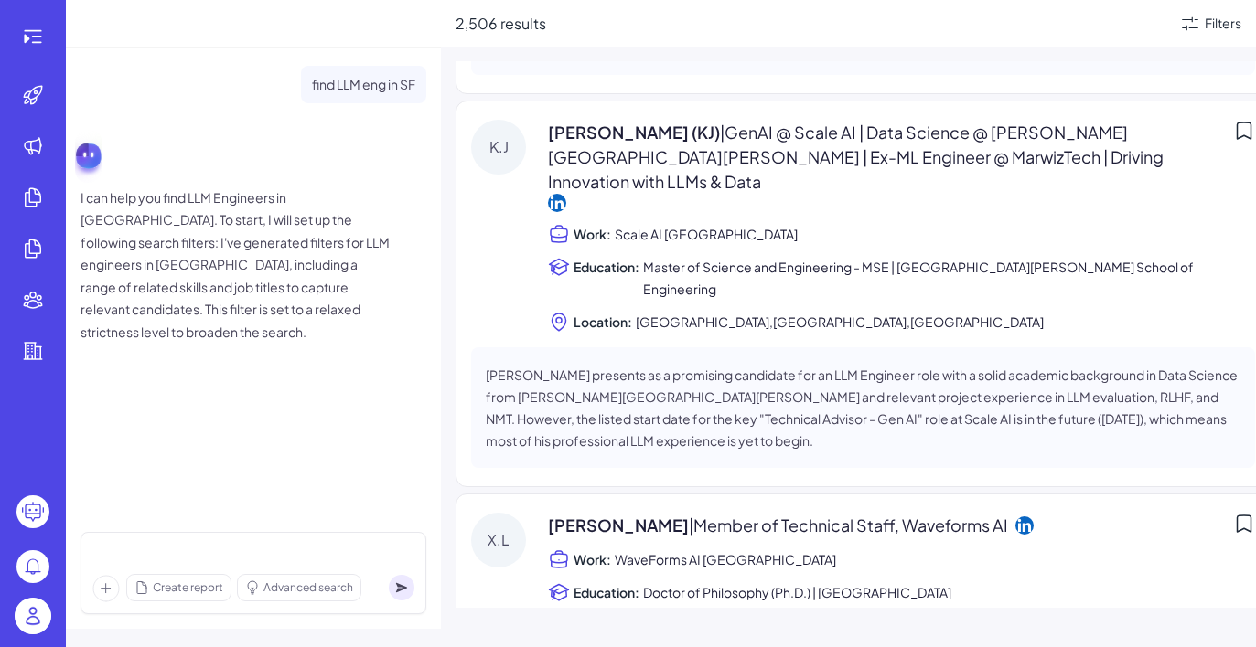
click at [888, 549] on div "Work: WaveForms AI [GEOGRAPHIC_DATA]" at bounding box center [901, 560] width 707 height 22
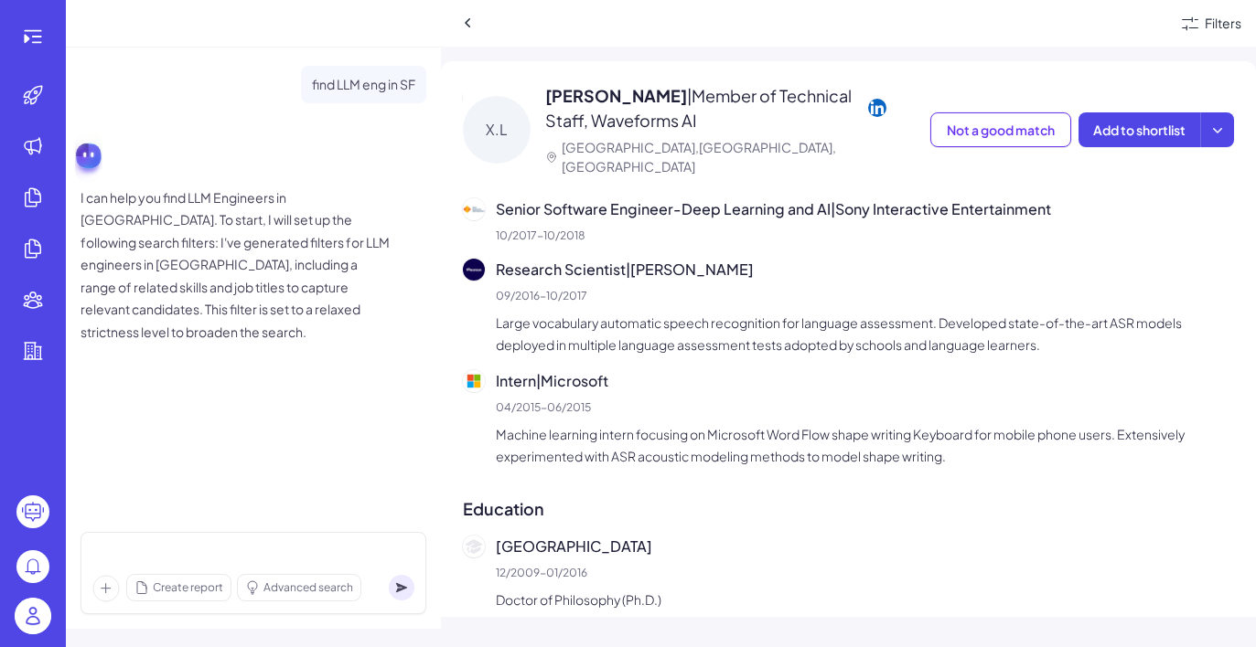
scroll to position [1189, 0]
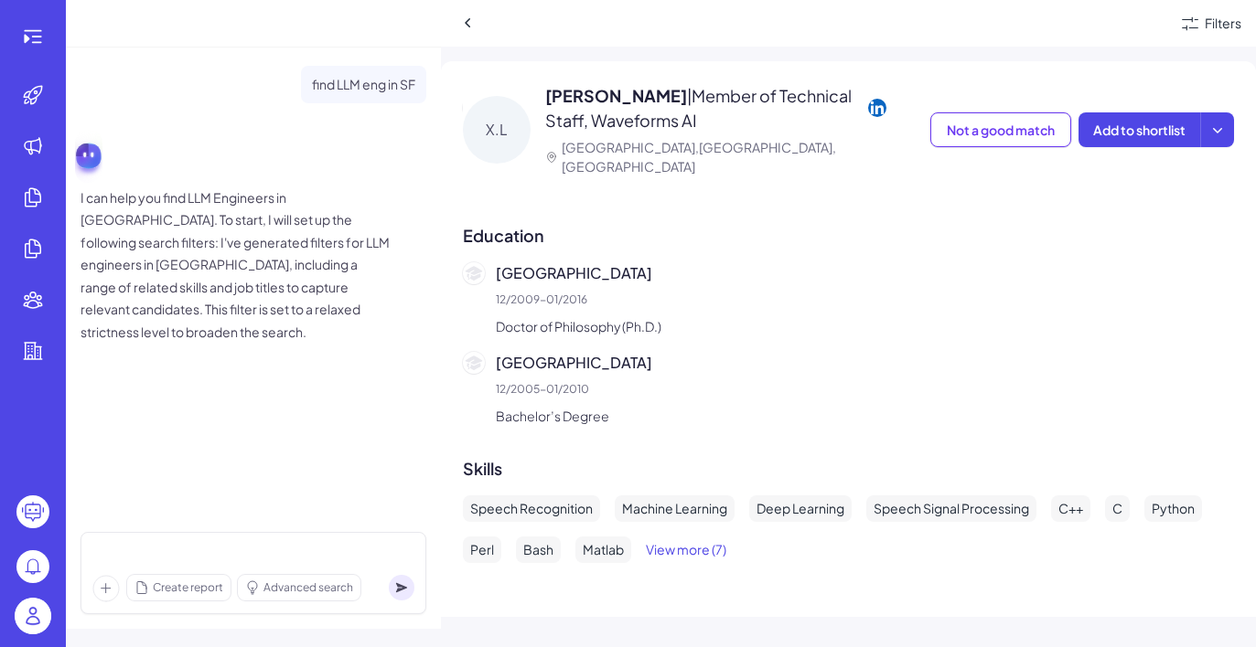
click at [593, 315] on p "Doctor of Philosophy (Ph.D.)" at bounding box center [865, 326] width 738 height 22
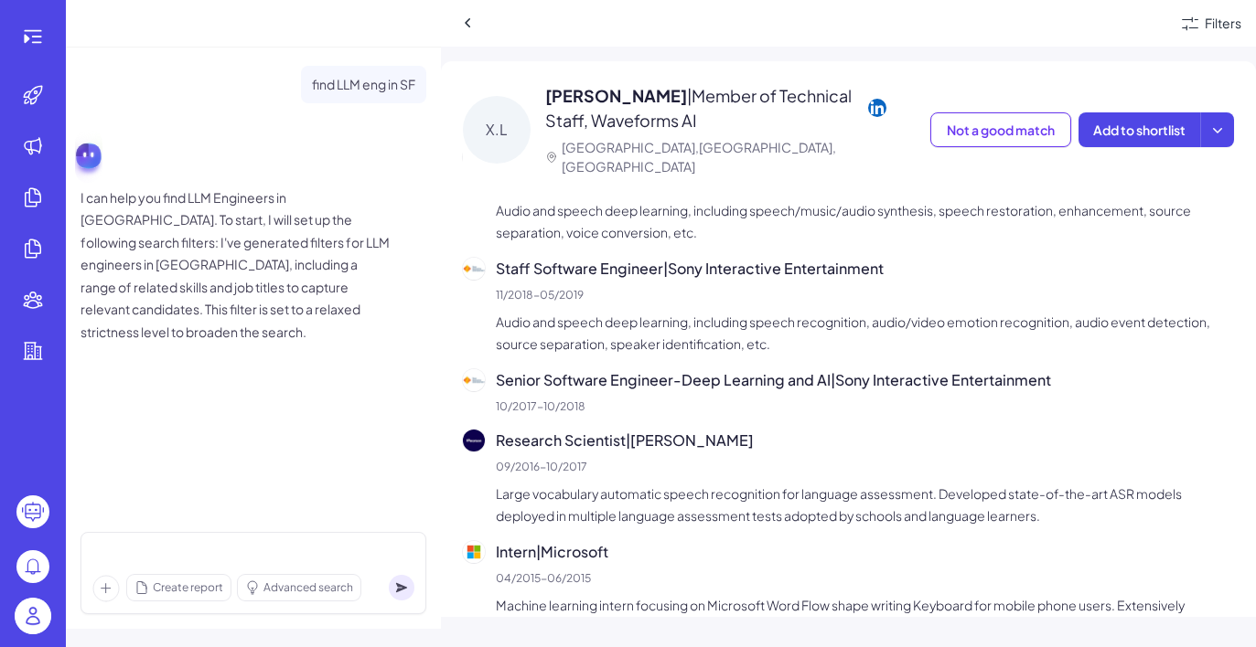
scroll to position [0, 0]
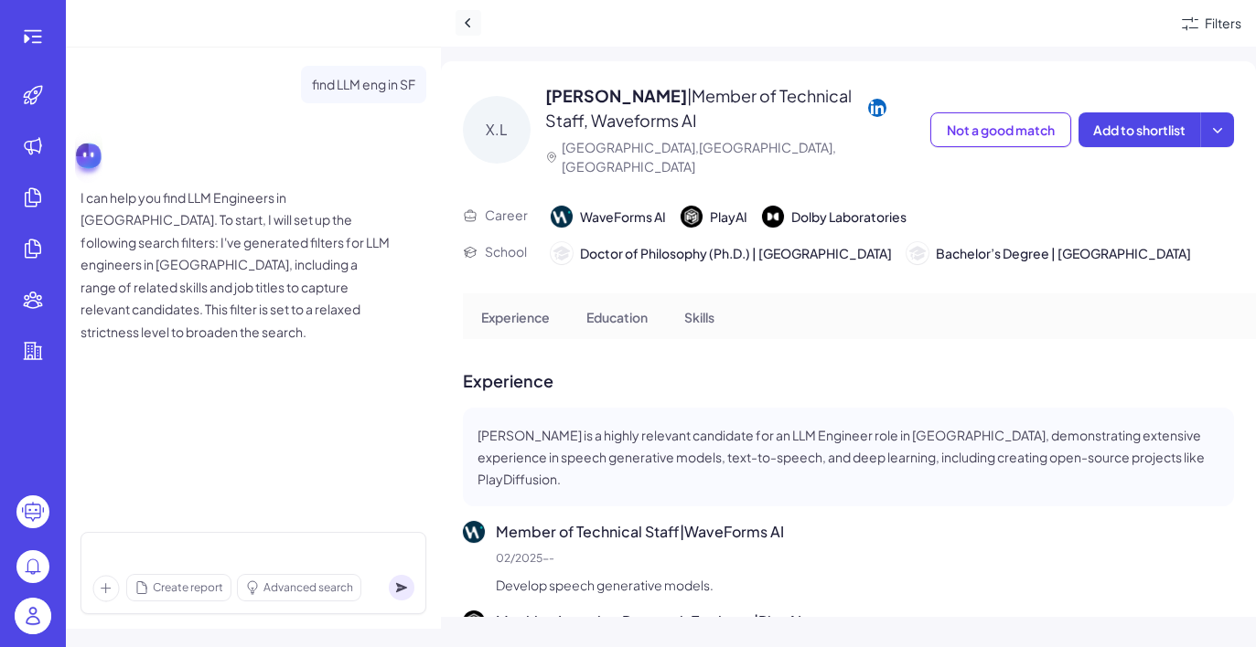
click at [473, 20] on icon at bounding box center [468, 23] width 18 height 18
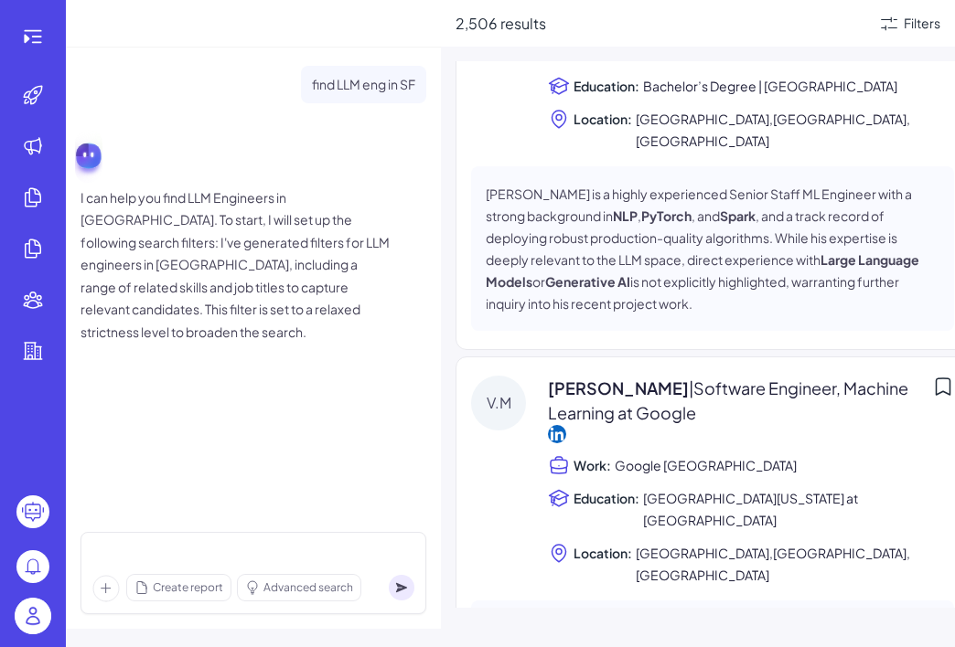
scroll to position [10676, 0]
